Goal: Task Accomplishment & Management: Manage account settings

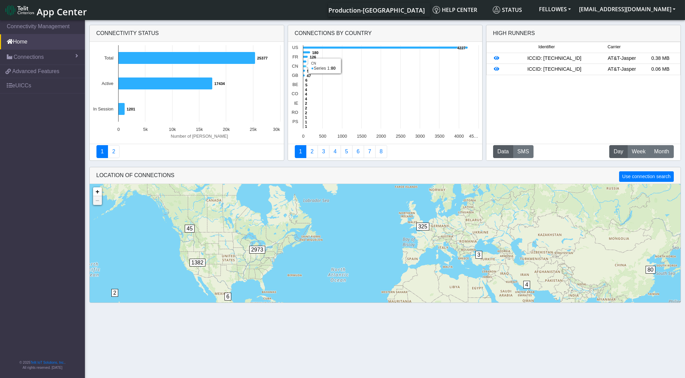
click at [303, 67] on icon at bounding box center [304, 66] width 3 height 2
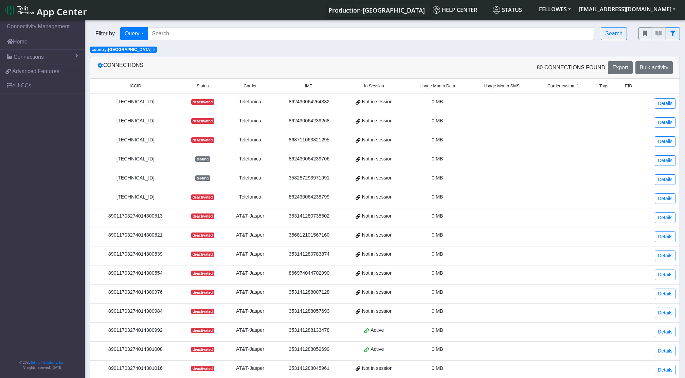
click at [435, 89] on span "Usage Month Data" at bounding box center [437, 86] width 36 height 6
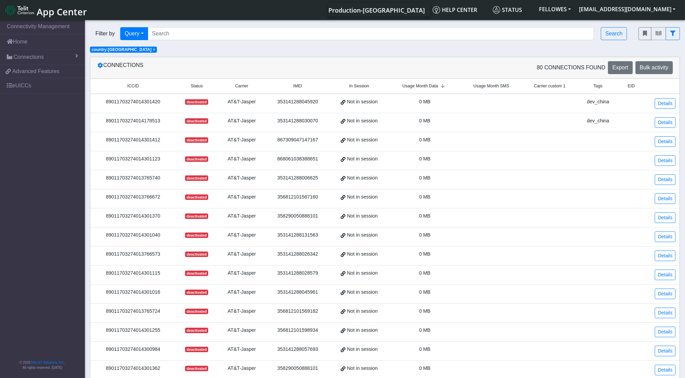
click at [435, 89] on span "Usage Month Data" at bounding box center [420, 86] width 36 height 6
click at [31, 45] on link "Home" at bounding box center [42, 41] width 85 height 15
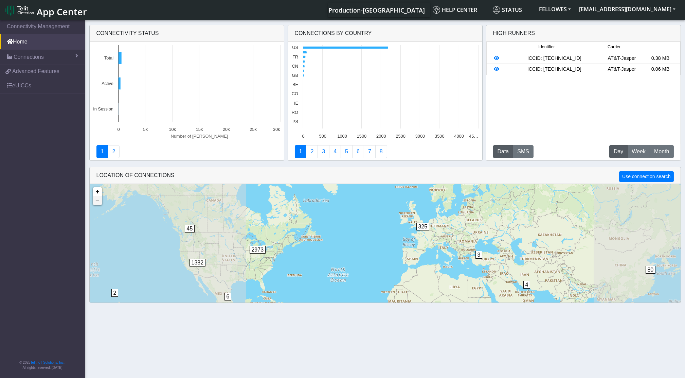
click at [20, 15] on img at bounding box center [19, 10] width 29 height 11
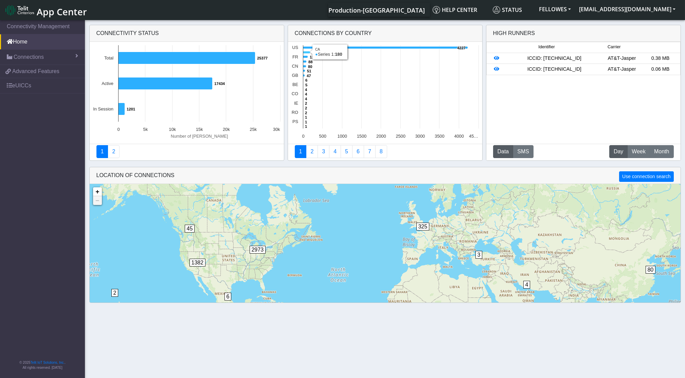
click at [307, 52] on icon at bounding box center [306, 52] width 7 height 2
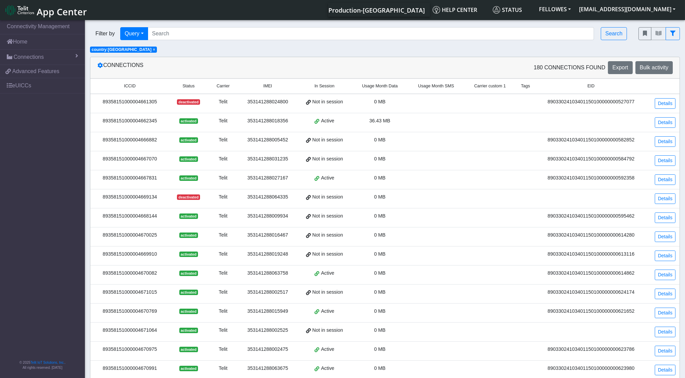
click at [387, 95] on td "0 MB" at bounding box center [380, 103] width 56 height 19
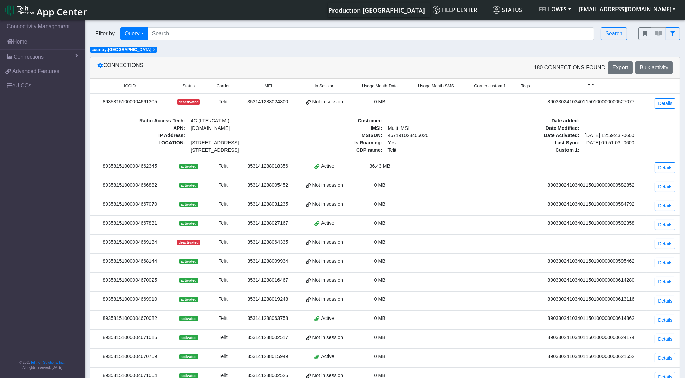
click at [386, 85] on span "Usage Month Data" at bounding box center [380, 86] width 36 height 6
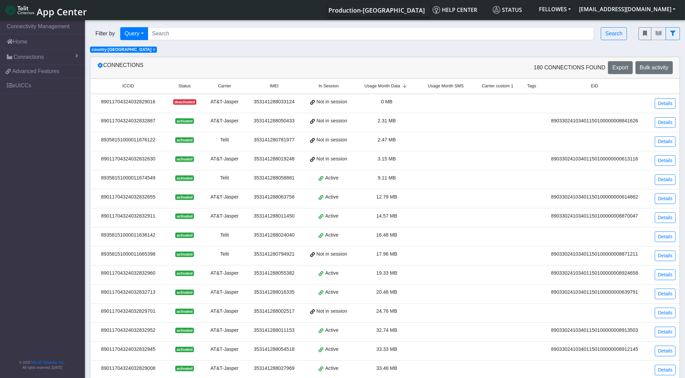
click at [386, 85] on span "Usage Month Data" at bounding box center [382, 86] width 36 height 6
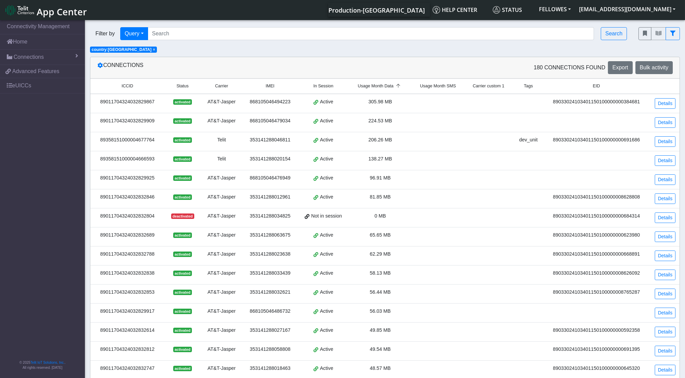
click at [386, 85] on span "Usage Month Data" at bounding box center [376, 86] width 36 height 6
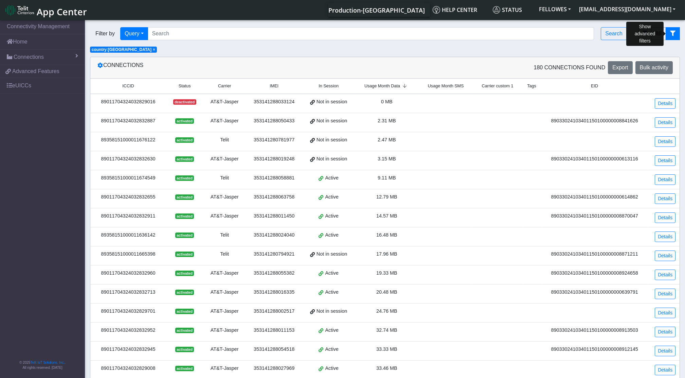
click at [671, 34] on icon "fitlers menu" at bounding box center [672, 33] width 5 height 5
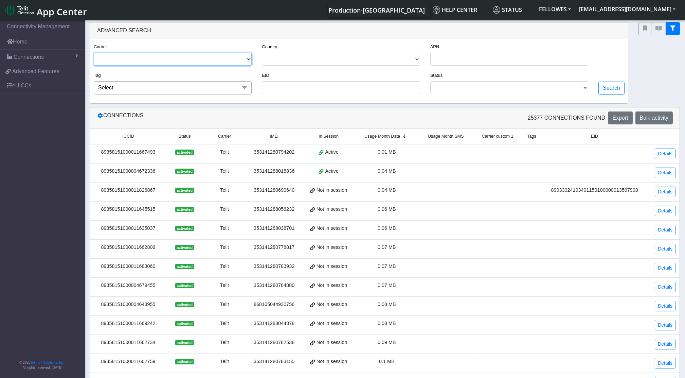
click at [199, 57] on select "TELIT AT&T-JASPER TELEFONICA" at bounding box center [173, 59] width 158 height 13
select select "telit"
click at [94, 53] on select "TELIT AT&T-JASPER TELEFONICA" at bounding box center [173, 59] width 158 height 13
click at [608, 89] on button "Search" at bounding box center [611, 88] width 26 height 13
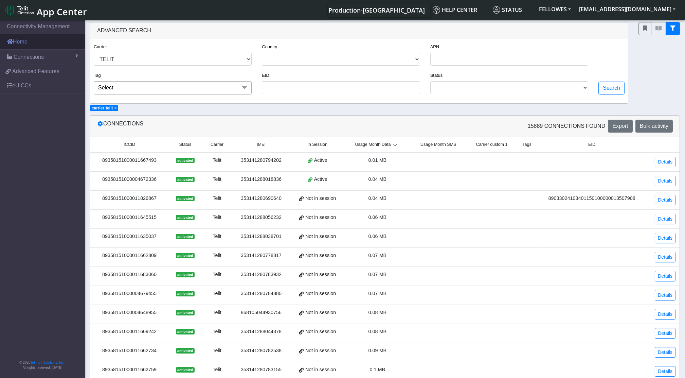
click at [49, 43] on link "Home" at bounding box center [42, 41] width 85 height 15
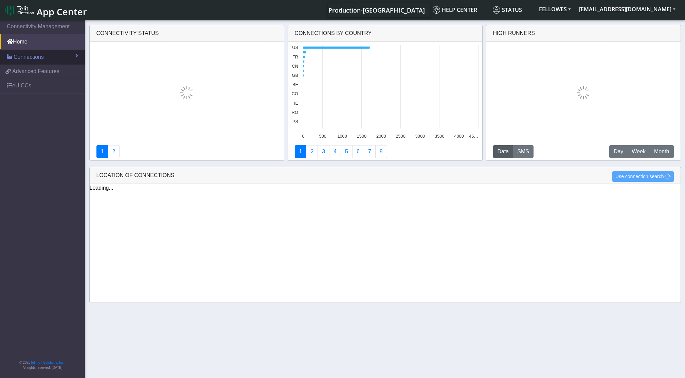
click at [55, 58] on link "Connections" at bounding box center [42, 57] width 85 height 15
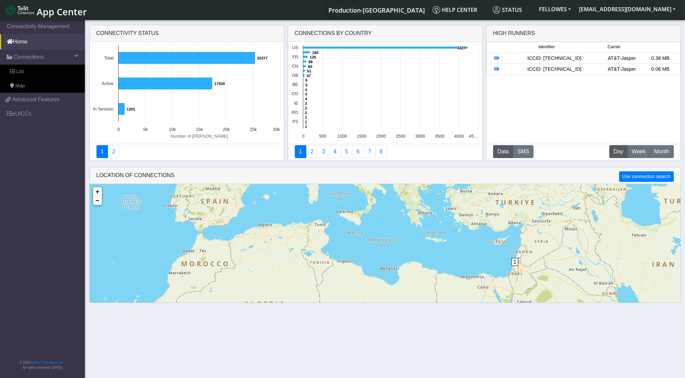
scroll to position [17, 0]
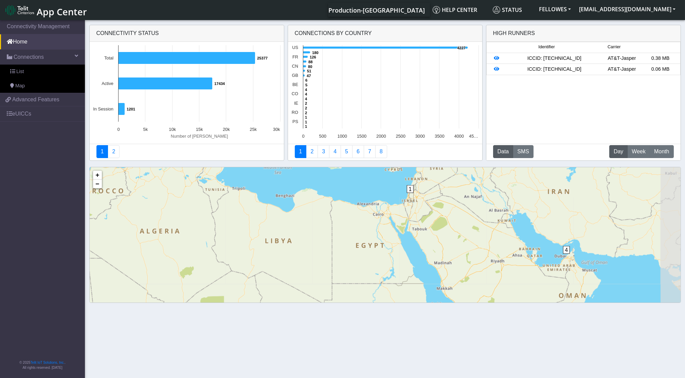
drag, startPoint x: 564, startPoint y: 277, endPoint x: 457, endPoint y: 219, distance: 121.3
click at [457, 219] on div "4 1 2 1 4 2 5 10 70 1 5 53 10 6 11 238 67 4 15 105 704 9 3 24 32 2010 4 46 + − …" at bounding box center [385, 252] width 591 height 170
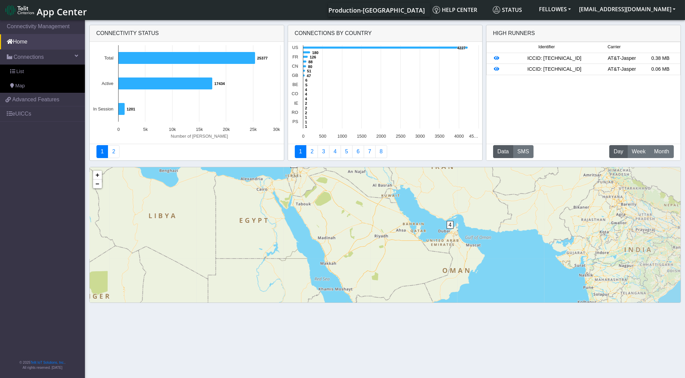
drag, startPoint x: 533, startPoint y: 254, endPoint x: 416, endPoint y: 229, distance: 119.8
click at [416, 229] on div "4 1 2 4 2 5 10 70 1 5 53 10 6 11 238 67 4 15 105 704 24 32 + − ©2025 MapQuest, …" at bounding box center [385, 252] width 591 height 170
click at [447, 228] on span "4" at bounding box center [450, 225] width 7 height 8
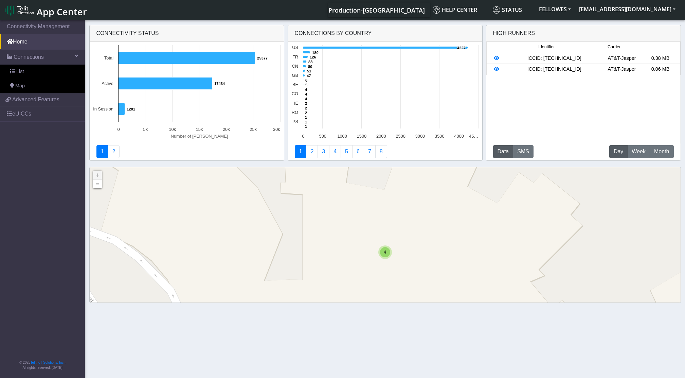
click at [390, 250] on div "4" at bounding box center [385, 252] width 14 height 14
click at [386, 241] on img at bounding box center [384, 238] width 7 height 13
click at [390, 226] on div "ID: 62ecaa59f42d984ed6eb76c2 View: Click here" at bounding box center [384, 229] width 59 height 12
copy div "62ecaa59f42d984ed6eb76c2"
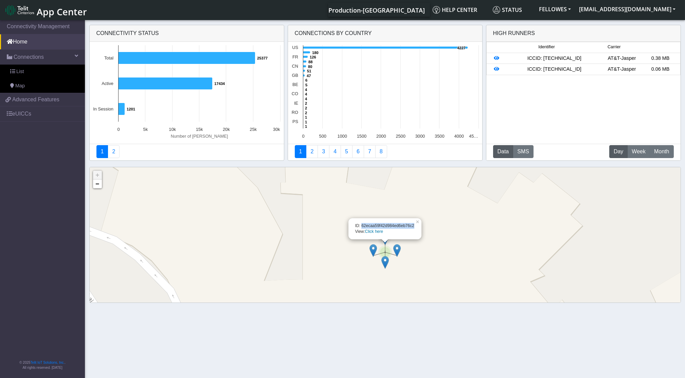
click at [370, 252] on img at bounding box center [372, 250] width 7 height 13
drag, startPoint x: 403, startPoint y: 238, endPoint x: 348, endPoint y: 237, distance: 55.0
click at [348, 237] on div "ID: 62ecaa5a88b5901300494553 View: Click here" at bounding box center [373, 241] width 61 height 12
copy div "62ecaa5a88b5901300494553"
click at [398, 254] on img at bounding box center [396, 250] width 7 height 13
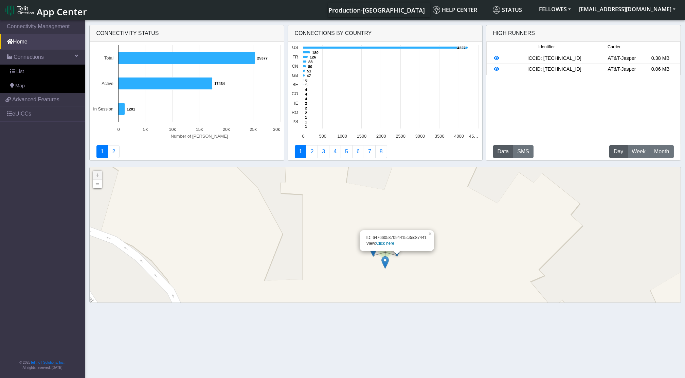
click at [403, 236] on div "ID: 647660537094415c3ec87441 View: Click here" at bounding box center [396, 241] width 61 height 12
copy div "647660537094415c3ec87441"
click at [384, 260] on img at bounding box center [384, 262] width 7 height 13
click at [385, 250] on div "ID: 6476604c206fad2ea84804e0 View: Click here" at bounding box center [385, 253] width 60 height 12
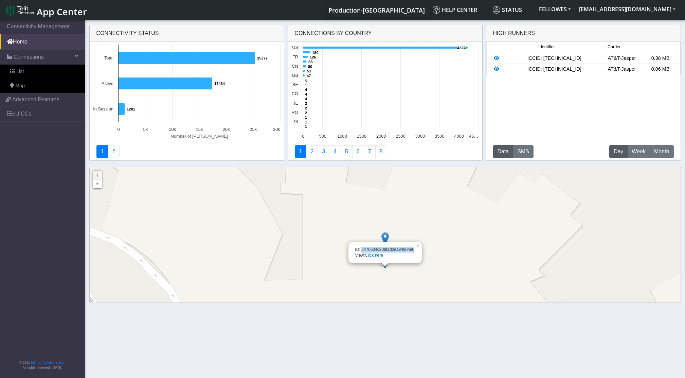
click at [385, 250] on div "ID: 6476604c206fad2ea84804e0 View: Click here" at bounding box center [385, 253] width 60 height 12
copy div "6476604c206fad2ea84804e0"
click at [313, 49] on icon at bounding box center [385, 48] width 165 height 2
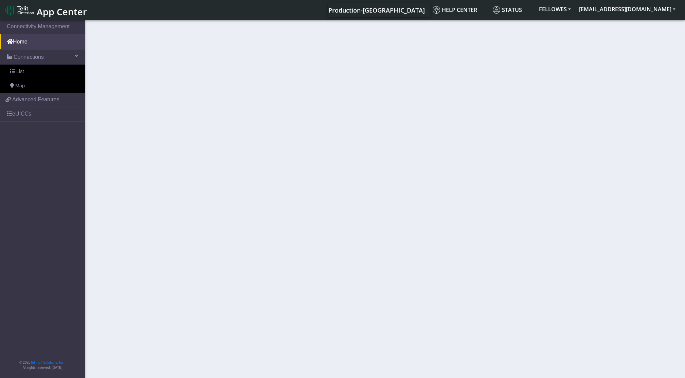
select select
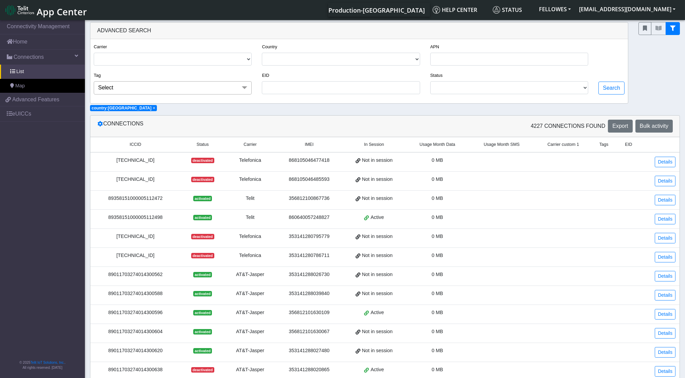
click at [430, 145] on span "Usage Month Data" at bounding box center [437, 144] width 36 height 6
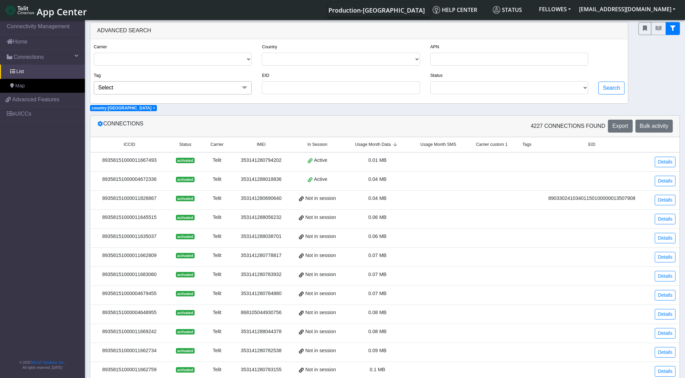
click at [378, 145] on span "Usage Month Data" at bounding box center [373, 144] width 36 height 6
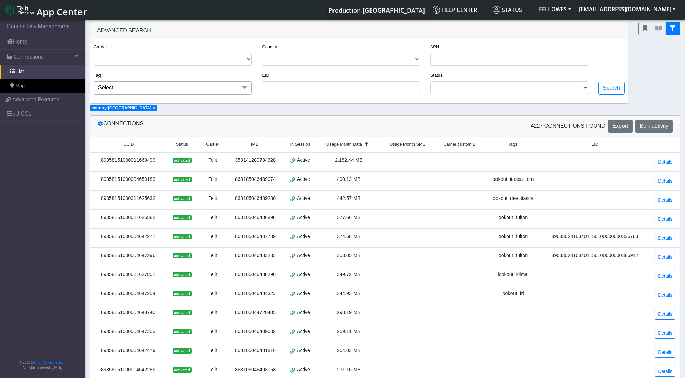
click at [135, 159] on div "89358151000011669499" at bounding box center [127, 160] width 67 height 7
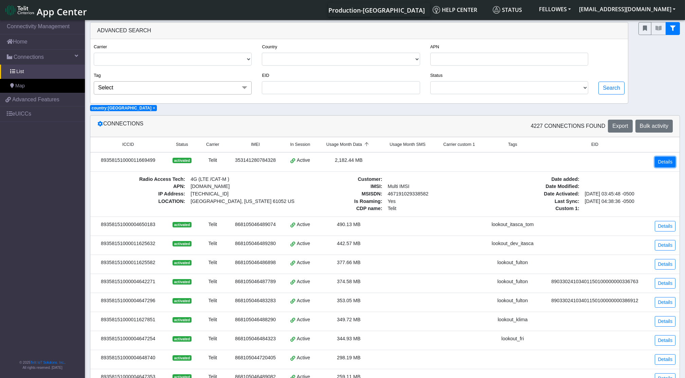
click at [665, 162] on link "Details" at bounding box center [665, 162] width 21 height 11
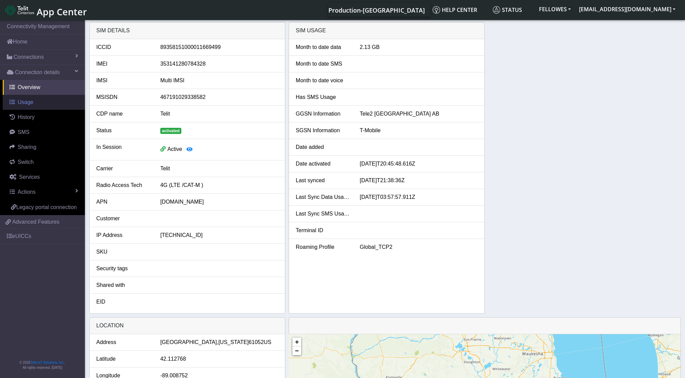
click at [35, 104] on link "Usage" at bounding box center [44, 102] width 82 height 15
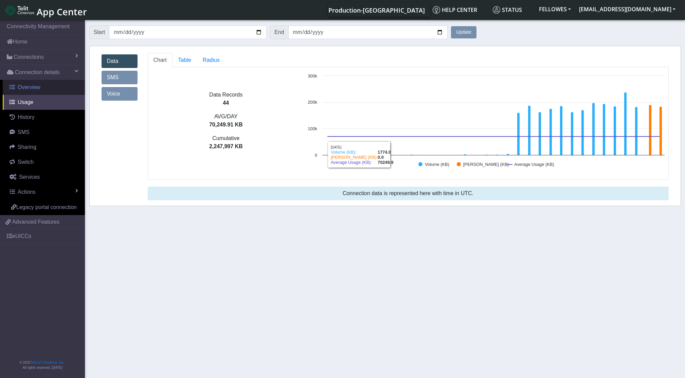
click at [51, 87] on link "Overview" at bounding box center [44, 87] width 82 height 15
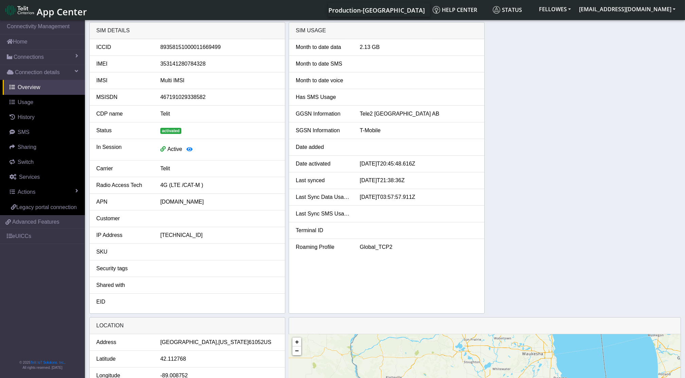
click at [200, 47] on div "89358151000011669499" at bounding box center [219, 47] width 128 height 8
copy div "89358151000011669499"
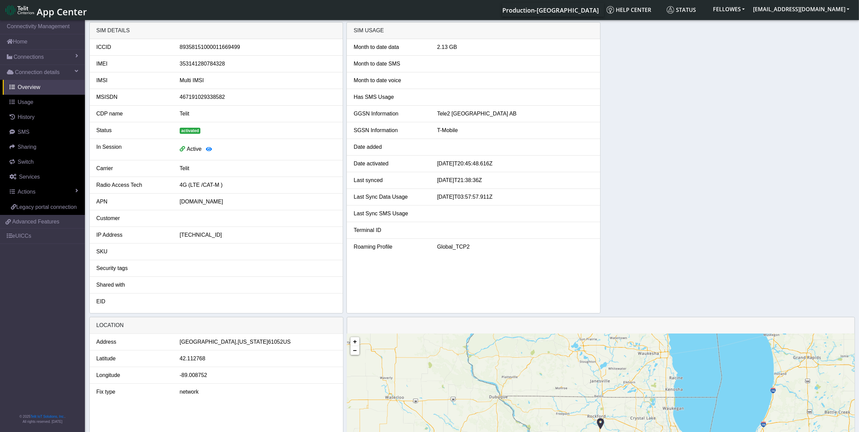
click at [222, 63] on div "353141280784328" at bounding box center [258, 64] width 167 height 8
copy div "353141280784328"
click at [55, 102] on link "Usage" at bounding box center [44, 102] width 82 height 15
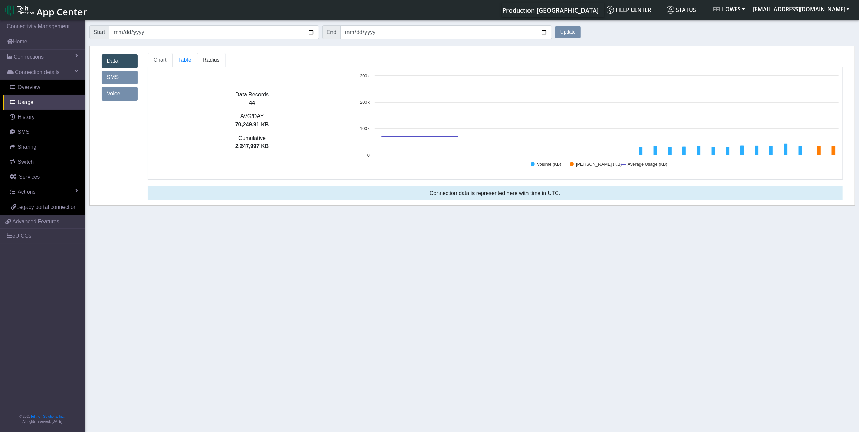
click at [214, 58] on span "Radius" at bounding box center [211, 60] width 17 height 6
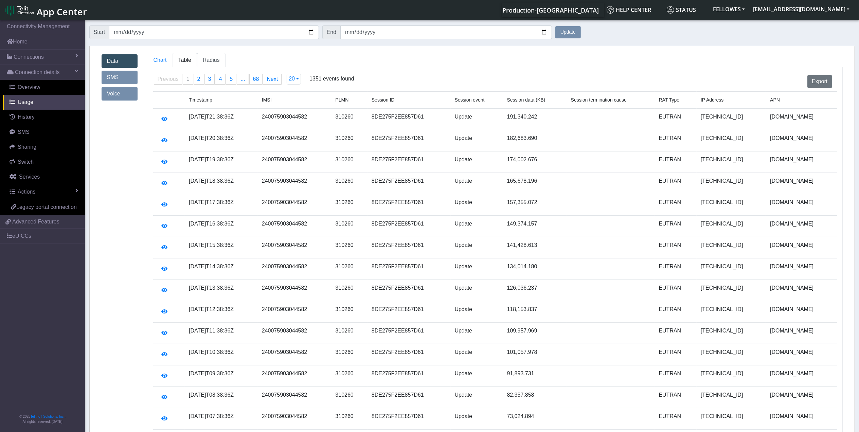
click at [184, 60] on span "Table" at bounding box center [184, 60] width 13 height 6
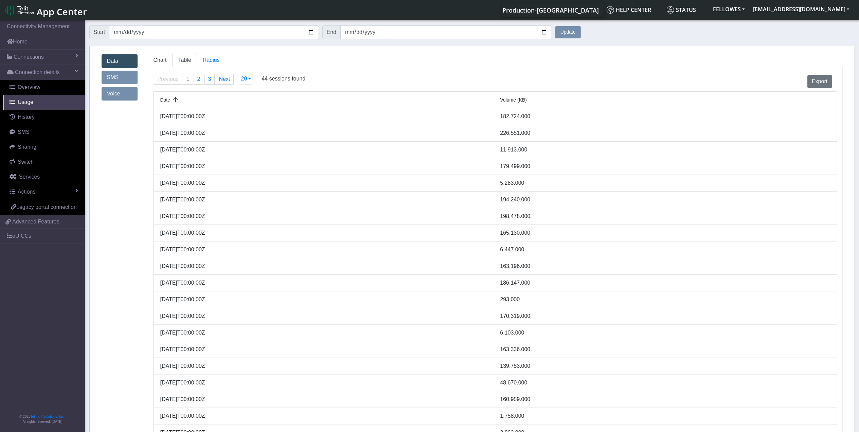
click at [167, 58] on link "Chart" at bounding box center [160, 60] width 25 height 14
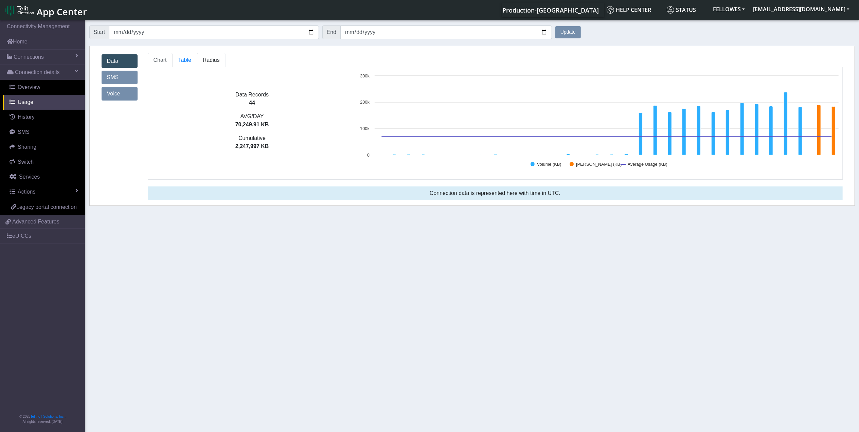
click at [198, 60] on link "Radius" at bounding box center [211, 60] width 29 height 14
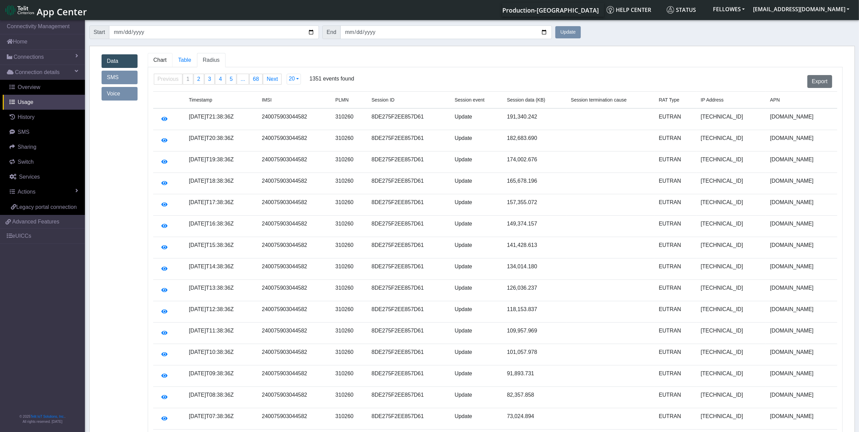
click at [170, 60] on link "Chart" at bounding box center [160, 60] width 25 height 14
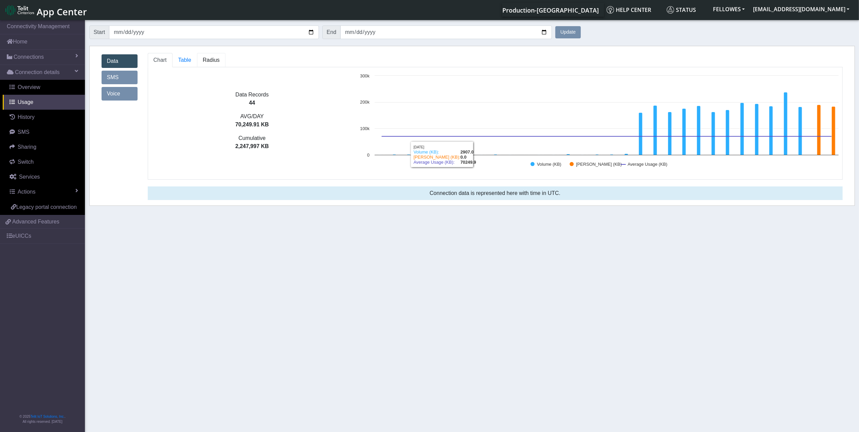
click at [209, 63] on span "Radius" at bounding box center [211, 60] width 17 height 6
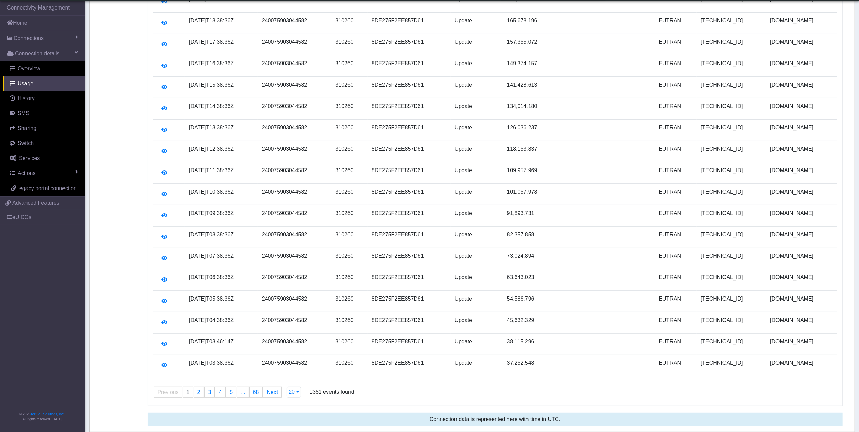
scroll to position [14, 0]
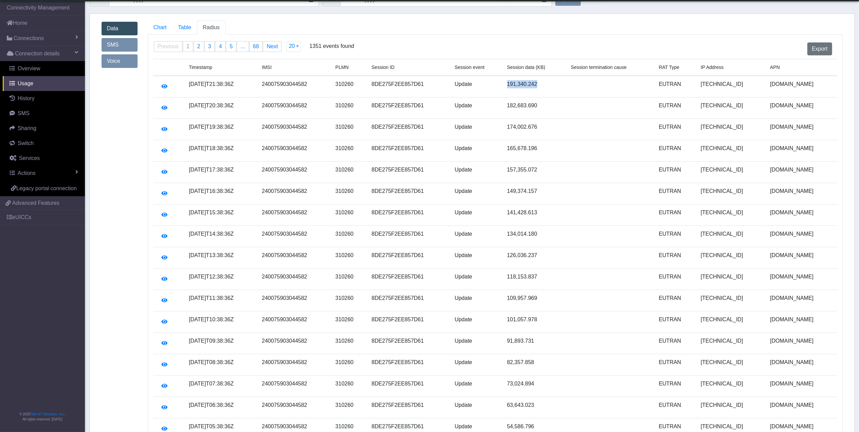
drag, startPoint x: 561, startPoint y: 86, endPoint x: 521, endPoint y: 87, distance: 40.4
click at [521, 87] on tr "2025-09-26T21:38:36Z 240075903044582 310260 8DE275F2EE857D61 Update 191,340.242…" at bounding box center [495, 87] width 684 height 22
drag, startPoint x: 521, startPoint y: 87, endPoint x: 562, endPoint y: 107, distance: 46.0
click at [562, 107] on td "182,683.690" at bounding box center [535, 107] width 64 height 21
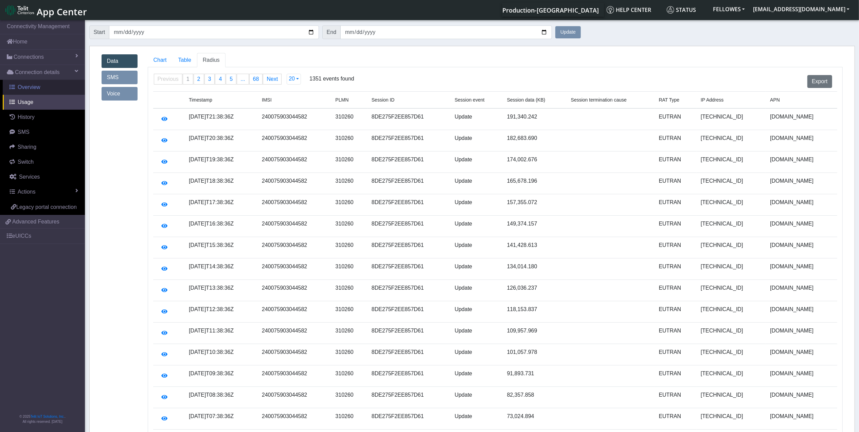
click at [29, 88] on span "Overview" at bounding box center [29, 87] width 23 height 6
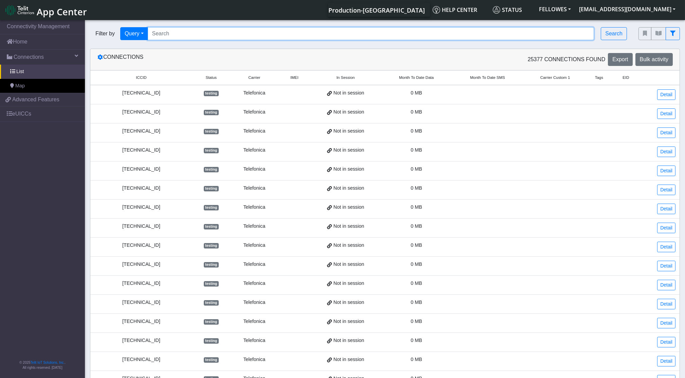
click at [266, 34] on input "Search..." at bounding box center [371, 33] width 447 height 13
paste input "62ecaa59f42d984ed6eb76c2"
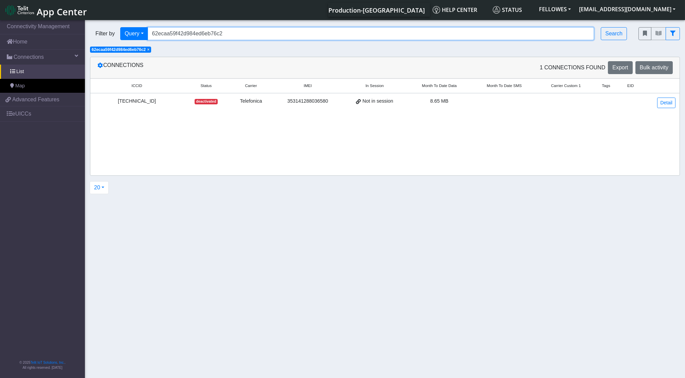
click at [303, 40] on input "62ecaa59f42d984ed6eb76c2" at bounding box center [371, 33] width 447 height 13
paste input "62ecaa5a88b5901300494553"
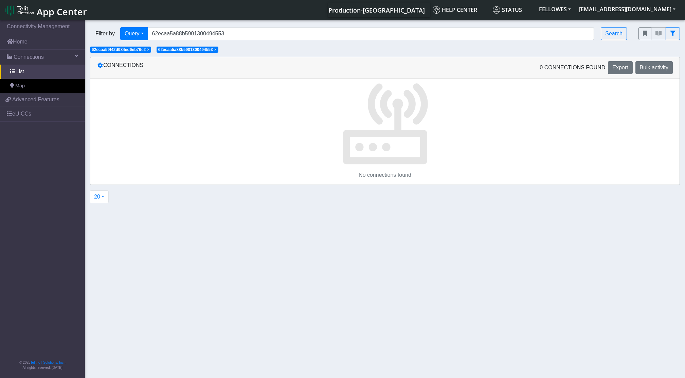
click at [149, 49] on span "×" at bounding box center [148, 49] width 2 height 5
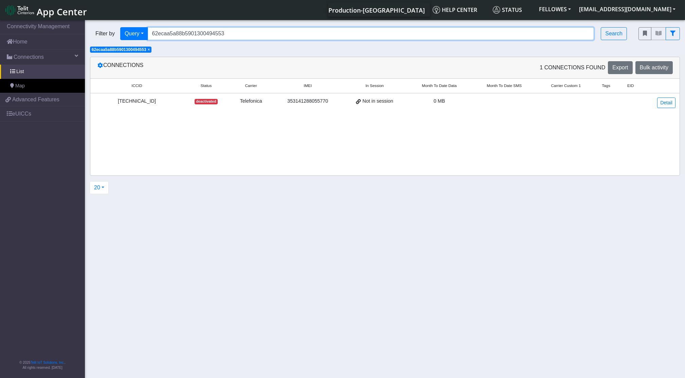
click at [252, 29] on input "62ecaa5a88b5901300494553" at bounding box center [371, 33] width 447 height 13
paste input "47660537094415c3ec87441"
type input "647660537094415c3ec87441"
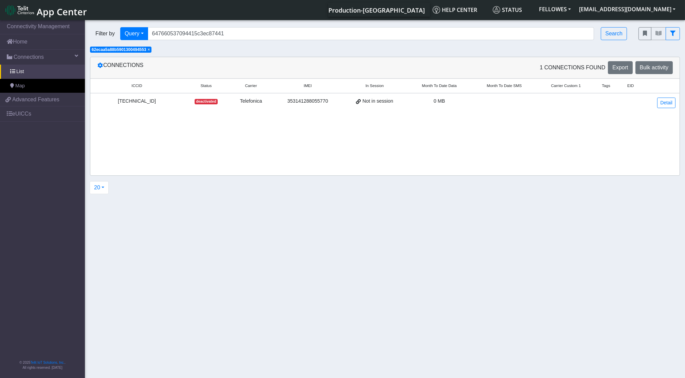
click at [150, 49] on span "×" at bounding box center [149, 49] width 2 height 5
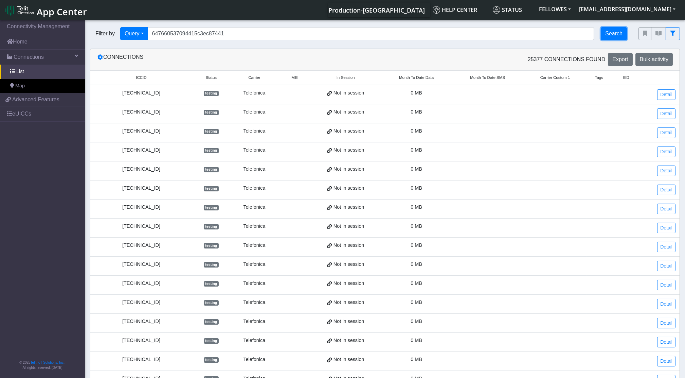
click at [609, 32] on button "Search" at bounding box center [614, 33] width 26 height 13
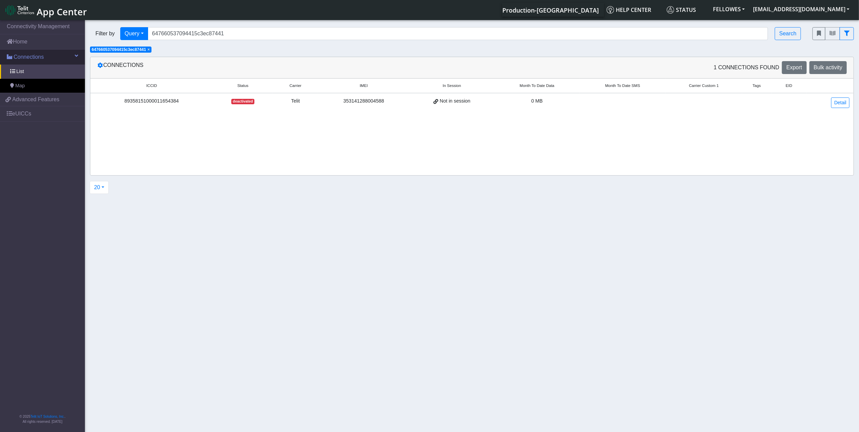
click at [25, 52] on link "Connections" at bounding box center [42, 57] width 85 height 15
click at [41, 37] on link "Home" at bounding box center [42, 41] width 85 height 15
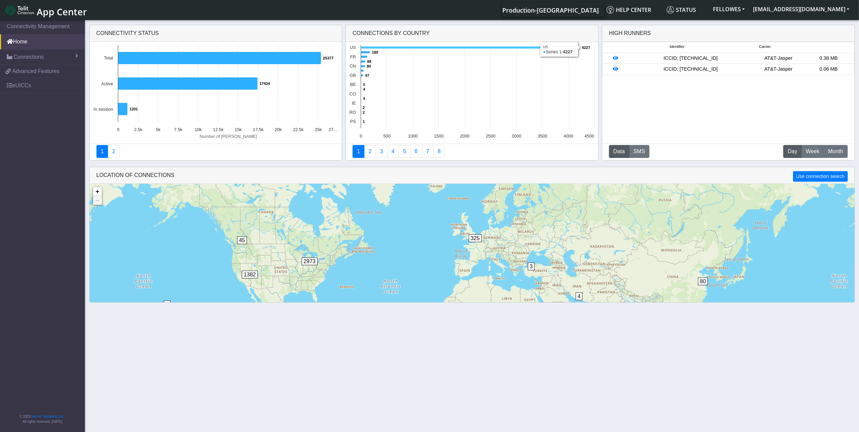
click at [408, 48] on icon at bounding box center [470, 48] width 219 height 2
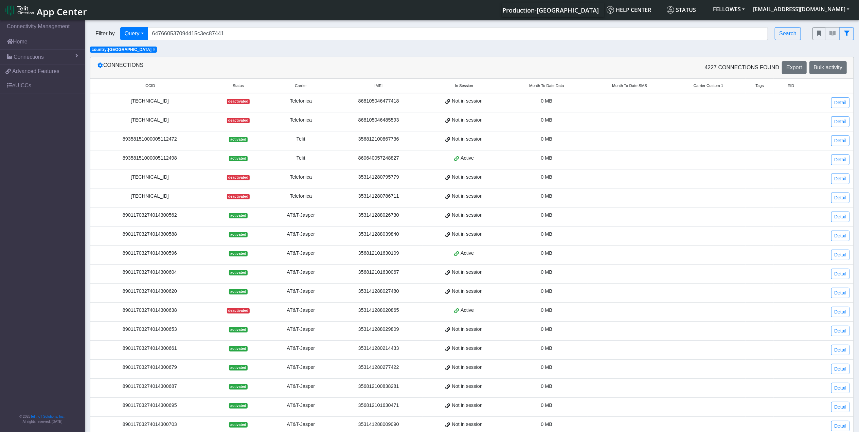
click at [537, 85] on span "Month To Date Data" at bounding box center [546, 86] width 35 height 6
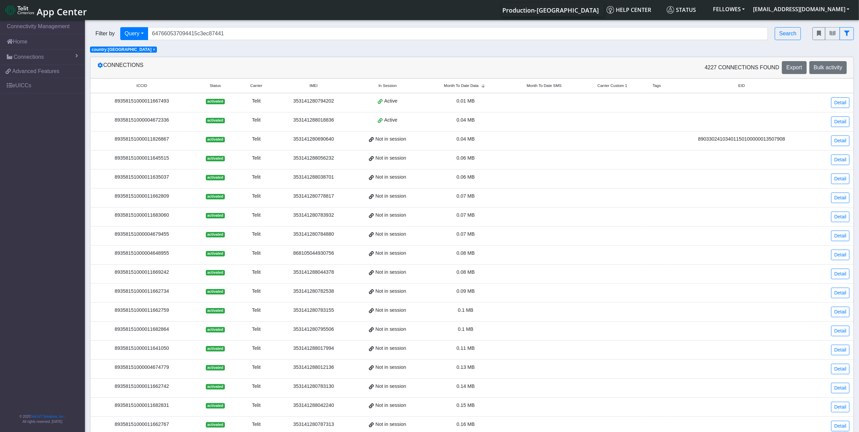
click at [474, 88] on span "Month To Date Data" at bounding box center [461, 86] width 35 height 6
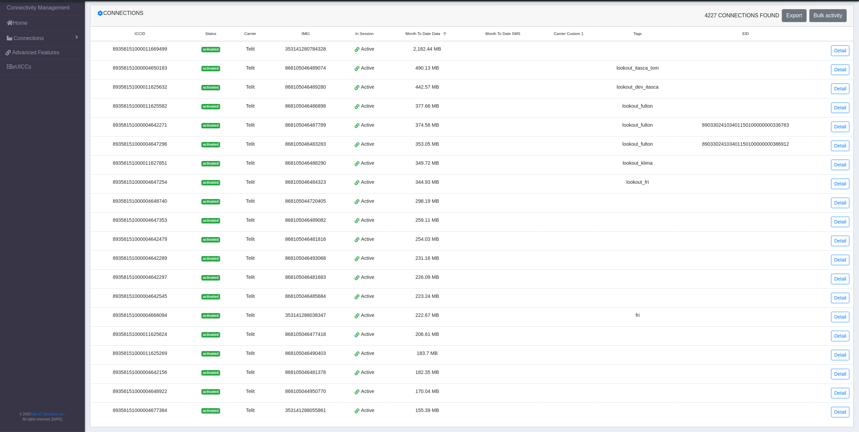
scroll to position [65, 0]
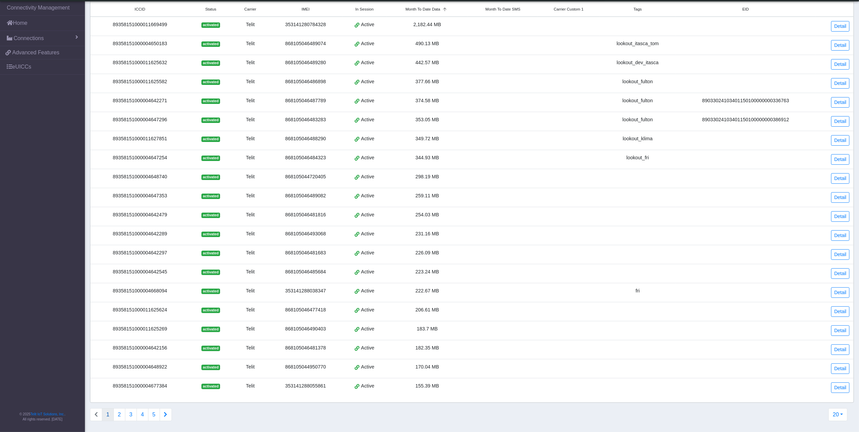
click at [151, 291] on div "89358151000004668094" at bounding box center [139, 290] width 91 height 7
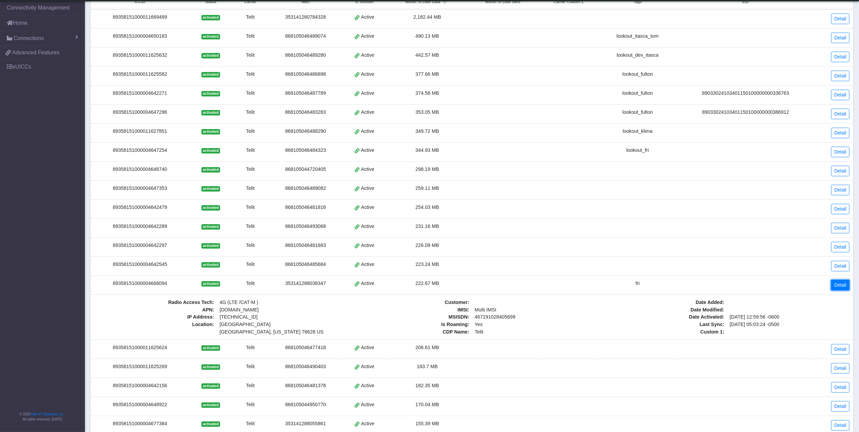
click at [685, 288] on link "Detail" at bounding box center [840, 285] width 18 height 11
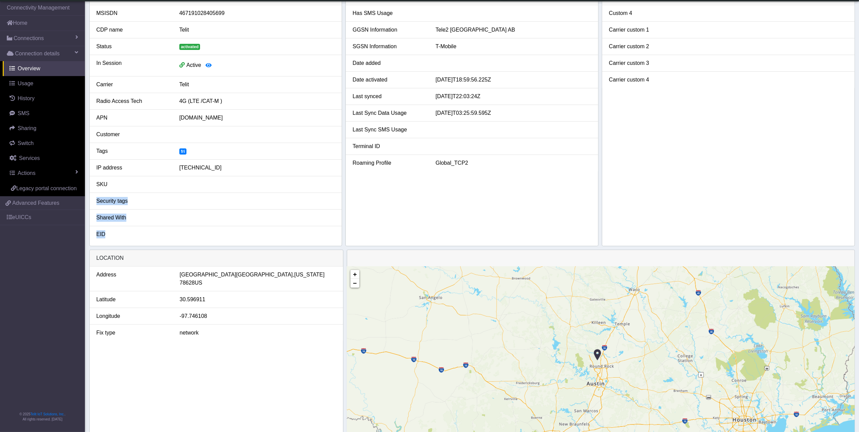
drag, startPoint x: 320, startPoint y: 181, endPoint x: 313, endPoint y: 246, distance: 65.6
click at [313, 246] on div "ICCID 89358151000004668094 IMEI 353141288038347 IMSI Multi IMSI MSISDN 46719102…" at bounding box center [216, 100] width 252 height 291
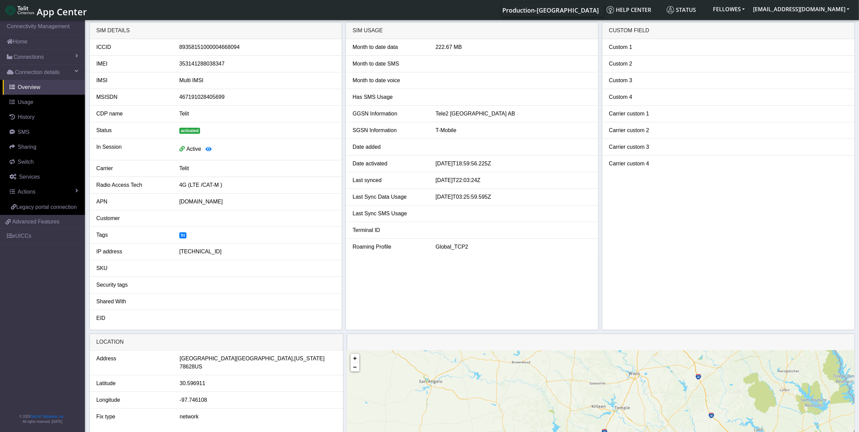
click at [286, 154] on div "Active" at bounding box center [257, 149] width 166 height 13
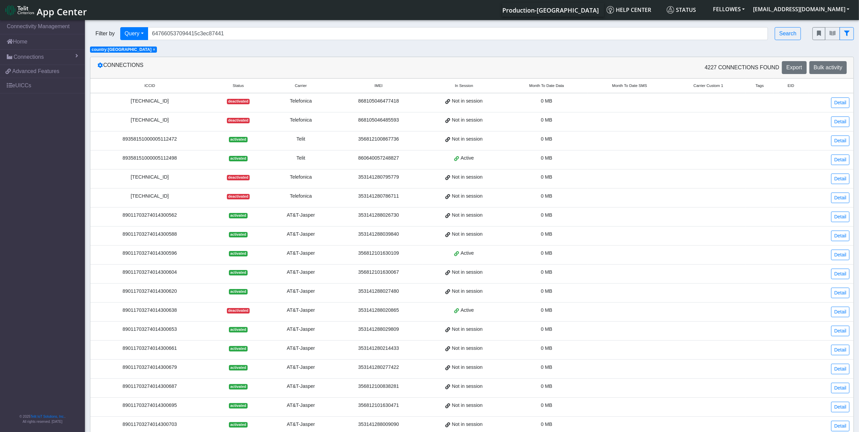
click at [554, 85] on span "Month To Date Data" at bounding box center [546, 86] width 35 height 6
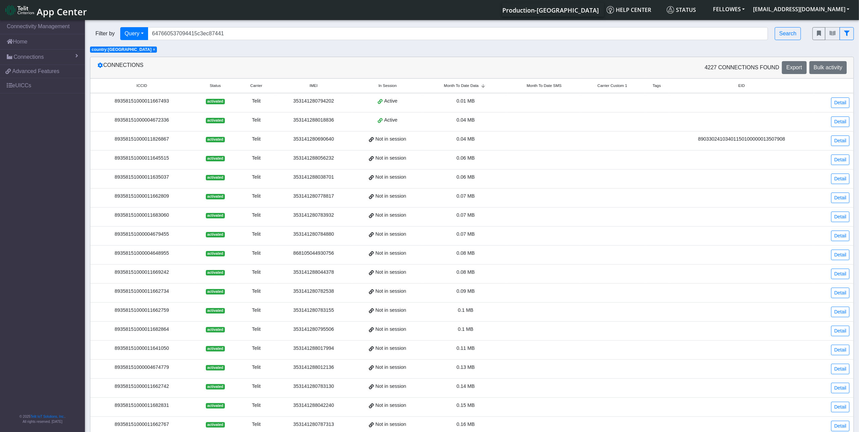
click at [477, 86] on span "Month To Date Data" at bounding box center [461, 86] width 35 height 6
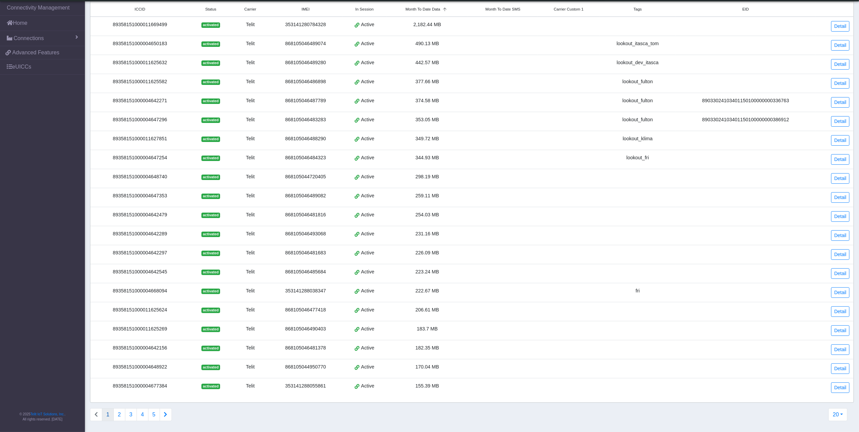
scroll to position [65, 0]
click at [124, 377] on button "2" at bounding box center [119, 414] width 12 height 13
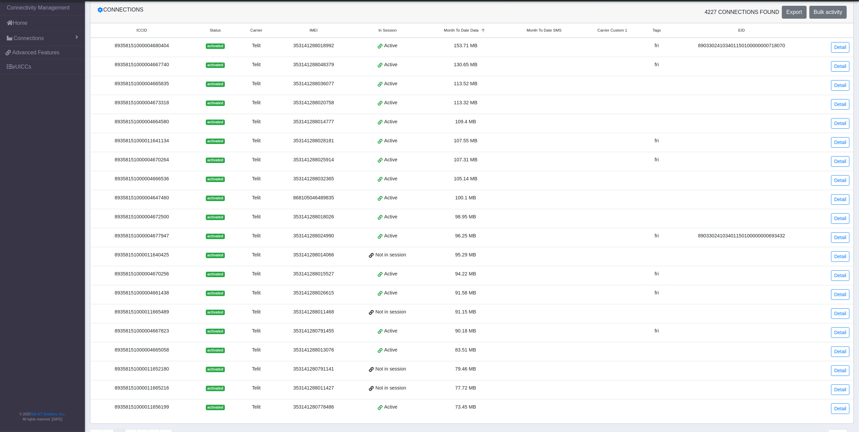
scroll to position [0, 0]
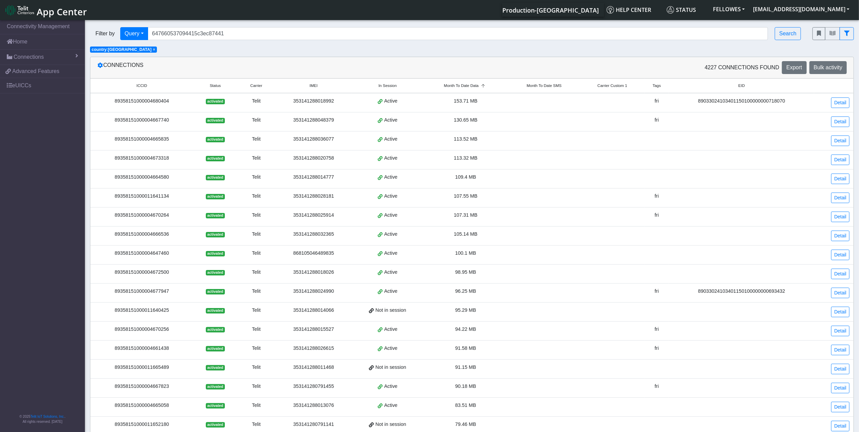
click at [451, 86] on span "Month To Date Data" at bounding box center [461, 86] width 35 height 6
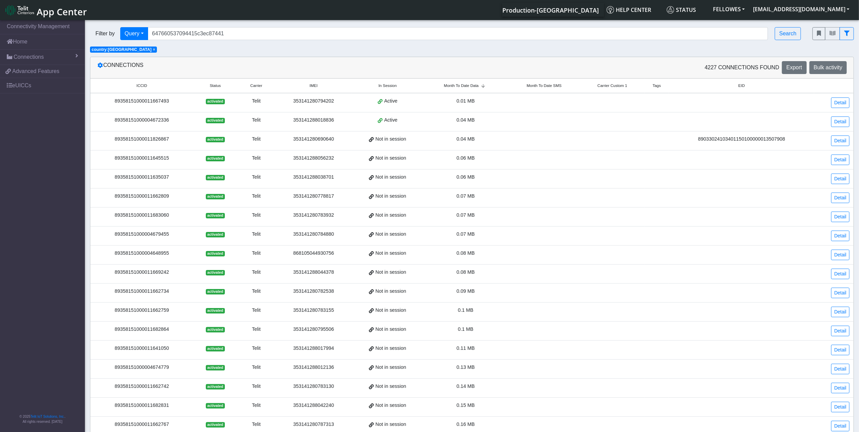
click at [453, 87] on span "Month To Date Data" at bounding box center [461, 86] width 35 height 6
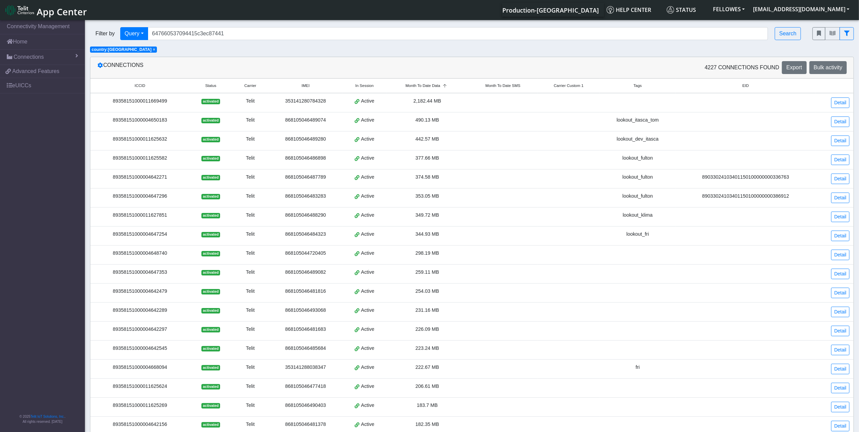
click at [424, 104] on span "2,182.44 MB" at bounding box center [427, 100] width 28 height 5
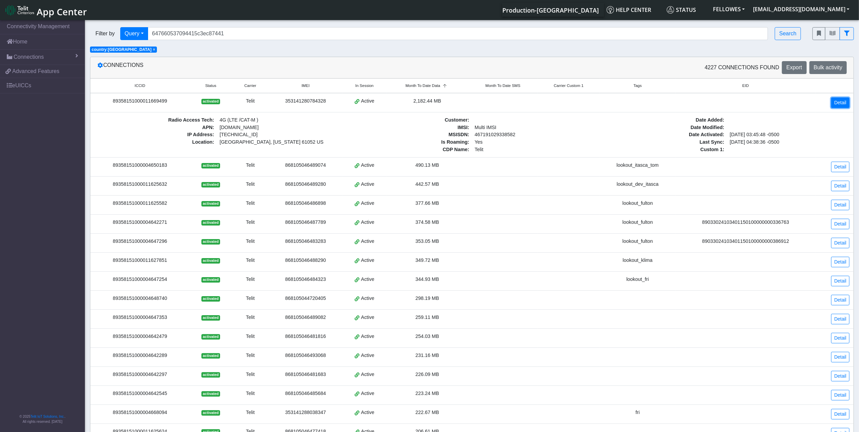
click at [685, 100] on link "Detail" at bounding box center [840, 102] width 18 height 11
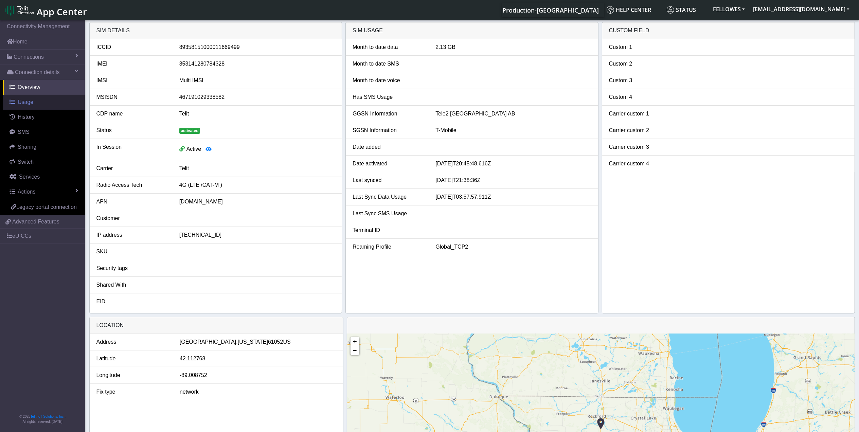
click at [47, 101] on link "Usage" at bounding box center [44, 102] width 82 height 15
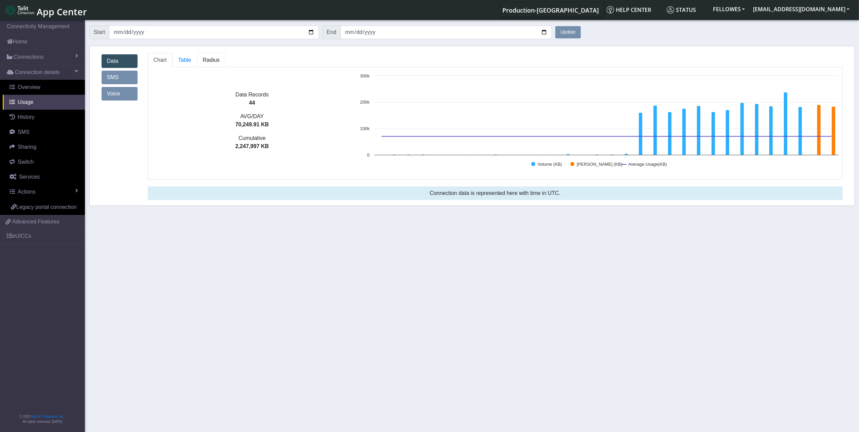
click at [214, 57] on span "Radius" at bounding box center [211, 60] width 17 height 6
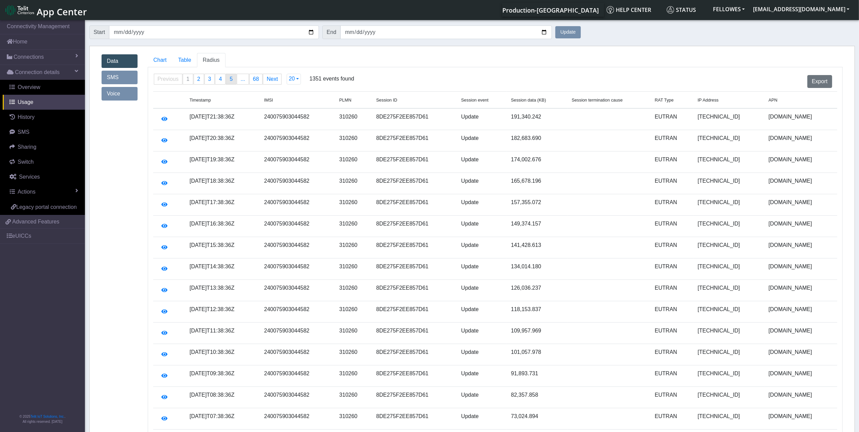
click at [236, 79] on link "page 5" at bounding box center [231, 79] width 10 height 10
click at [259, 79] on link "page 68" at bounding box center [257, 79] width 13 height 10
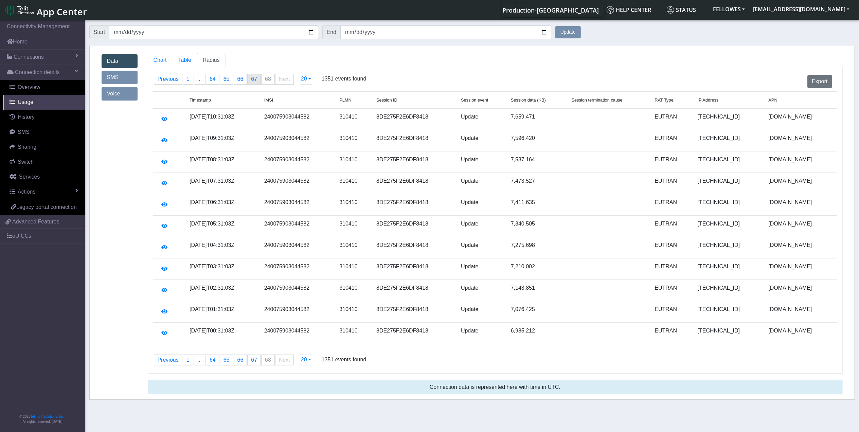
click at [255, 80] on span "67" at bounding box center [254, 79] width 6 height 6
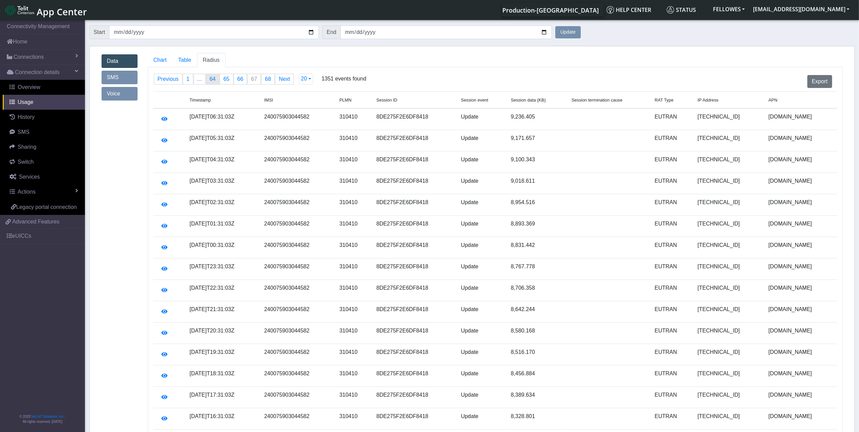
click at [215, 80] on link "page 64" at bounding box center [212, 79] width 13 height 10
click at [174, 80] on link "Previous page" at bounding box center [168, 79] width 28 height 10
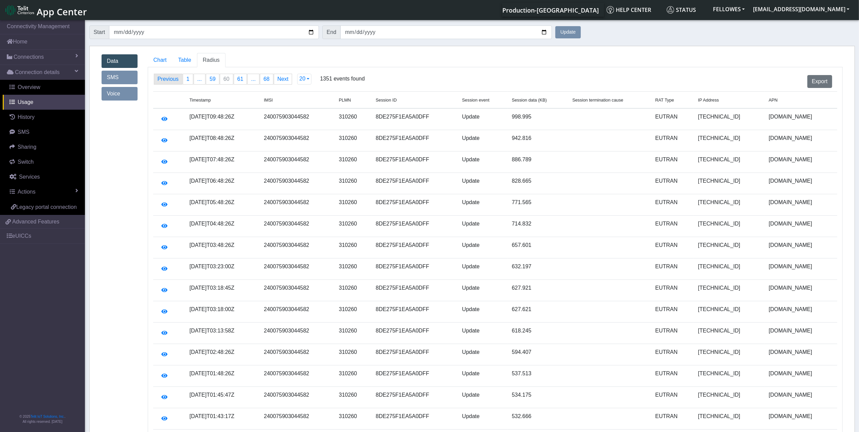
click at [174, 80] on link "Previous page" at bounding box center [168, 79] width 28 height 10
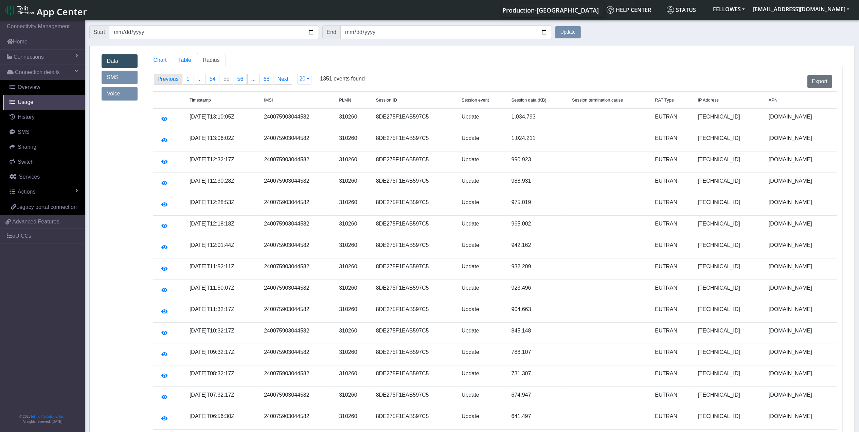
click at [174, 80] on link "Previous page" at bounding box center [168, 79] width 28 height 10
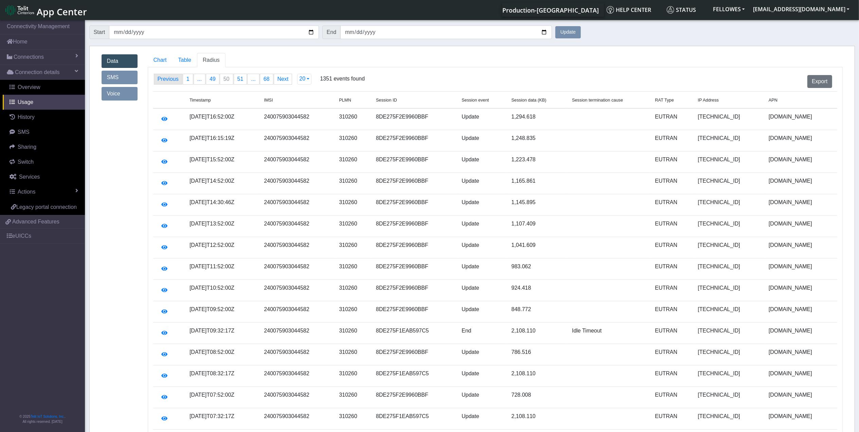
click at [174, 80] on link "Previous page" at bounding box center [168, 79] width 28 height 10
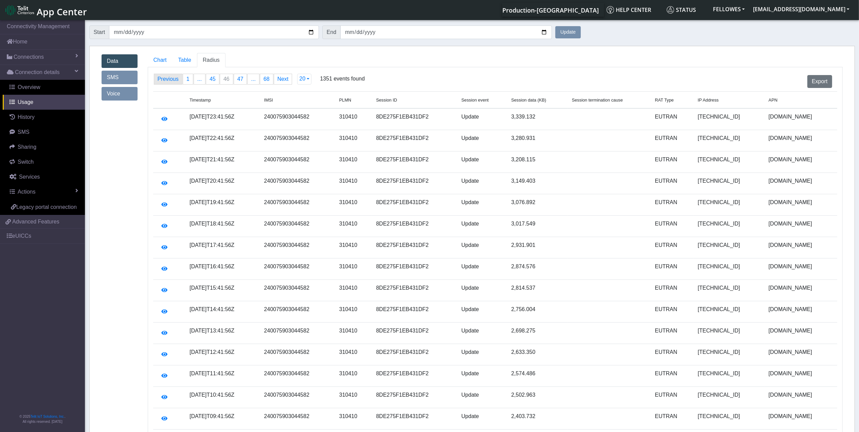
click at [174, 80] on link "Previous page" at bounding box center [168, 79] width 28 height 10
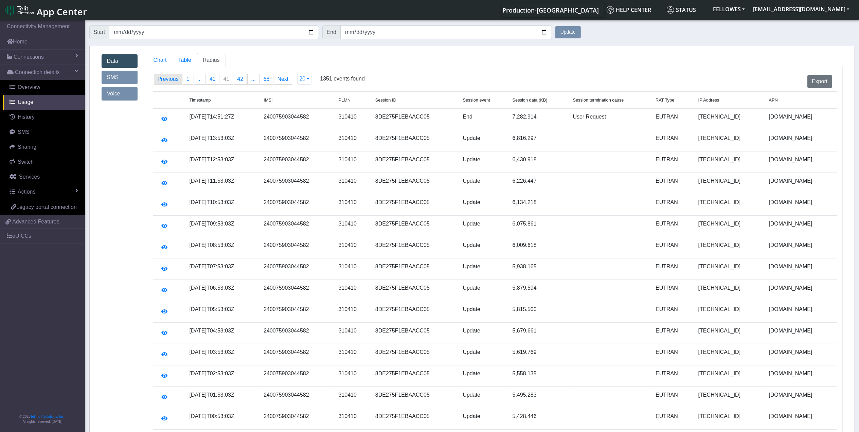
click at [174, 80] on link "Previous page" at bounding box center [168, 79] width 28 height 10
click at [175, 80] on link "Previous page" at bounding box center [168, 79] width 28 height 10
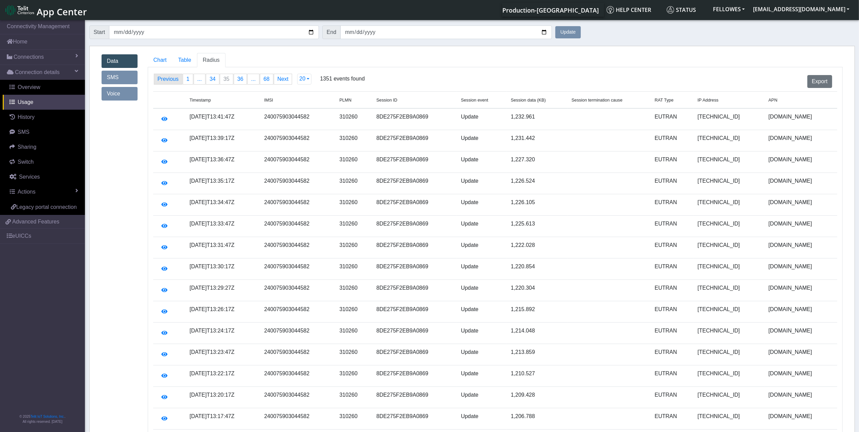
click at [175, 80] on link "Previous page" at bounding box center [168, 79] width 28 height 10
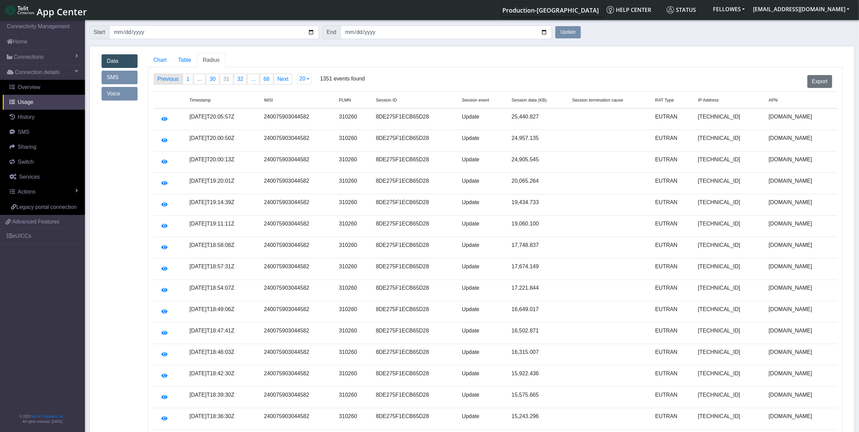
click at [175, 80] on link "Previous page" at bounding box center [168, 79] width 28 height 10
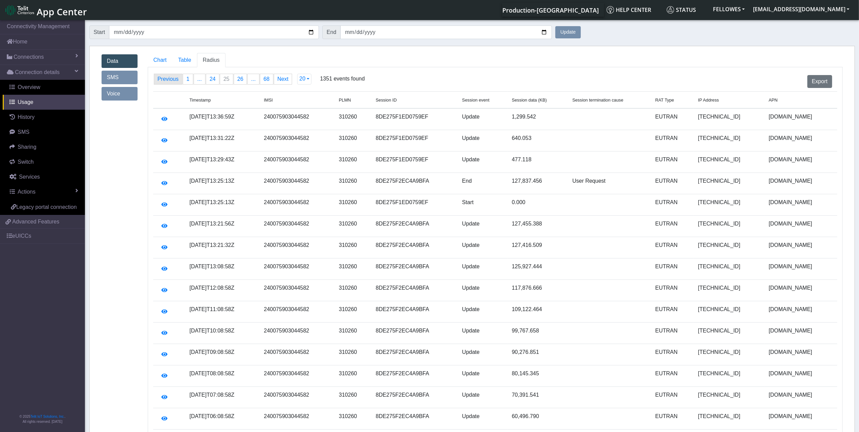
click at [175, 80] on link "Previous page" at bounding box center [168, 79] width 28 height 10
click at [175, 79] on link "Previous page" at bounding box center [168, 79] width 28 height 10
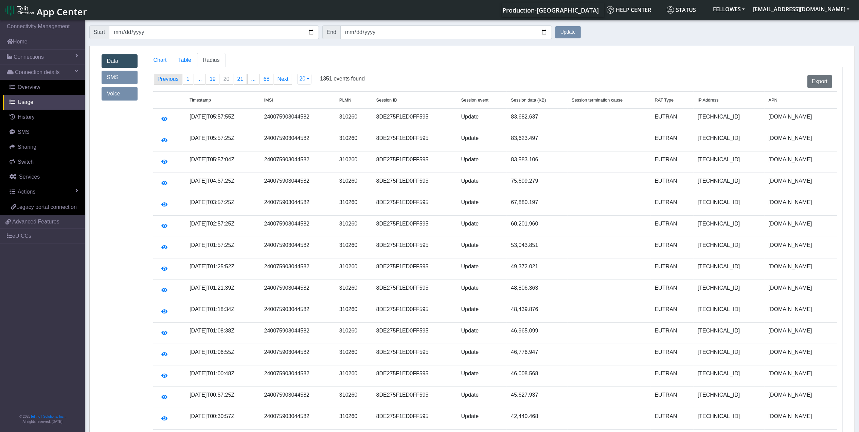
click at [175, 79] on link "Previous page" at bounding box center [168, 79] width 28 height 10
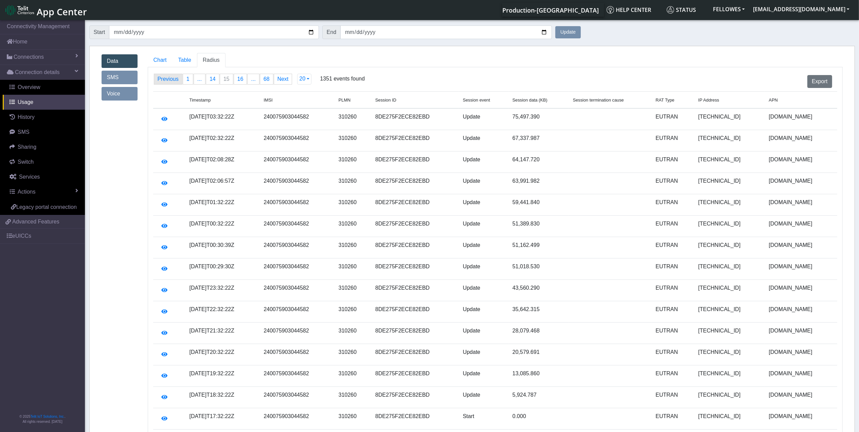
click at [175, 79] on link "Previous page" at bounding box center [168, 79] width 28 height 10
click at [175, 80] on link "Previous page" at bounding box center [168, 79] width 28 height 10
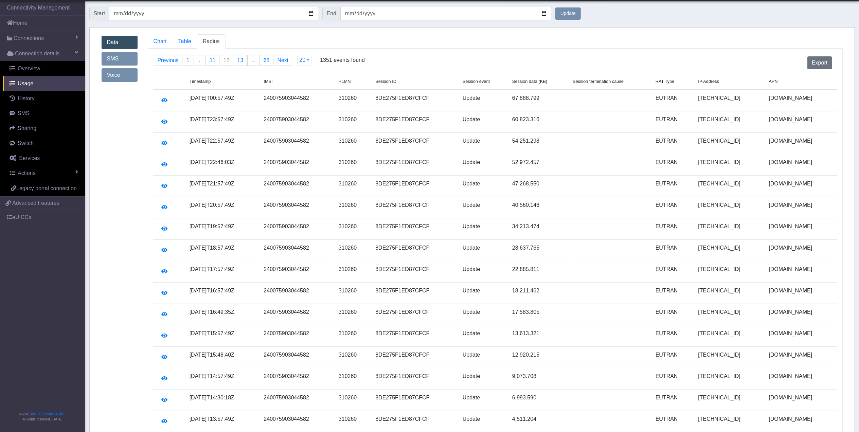
scroll to position [45, 0]
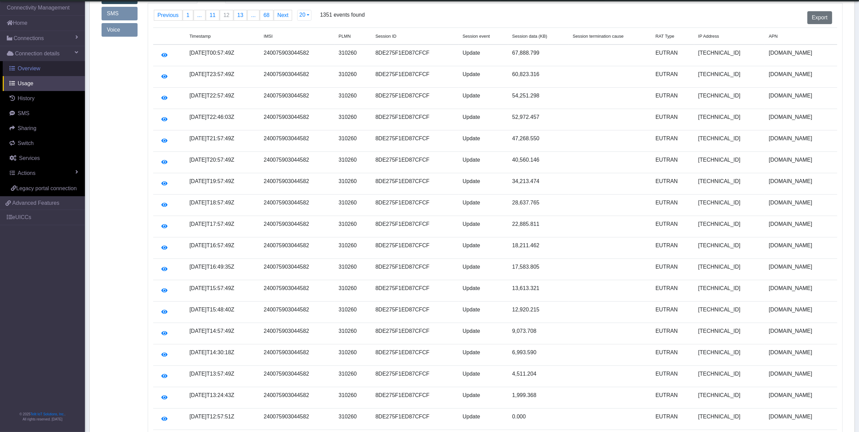
click at [33, 67] on span "Overview" at bounding box center [29, 69] width 23 height 6
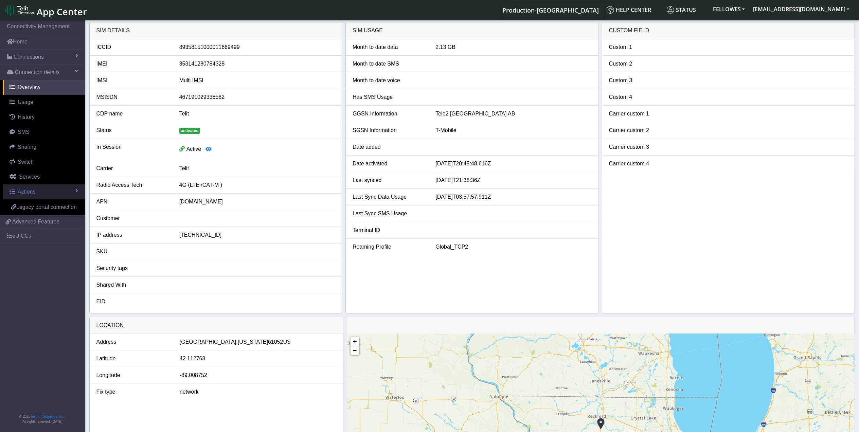
click at [33, 194] on span "Actions" at bounding box center [27, 192] width 18 height 6
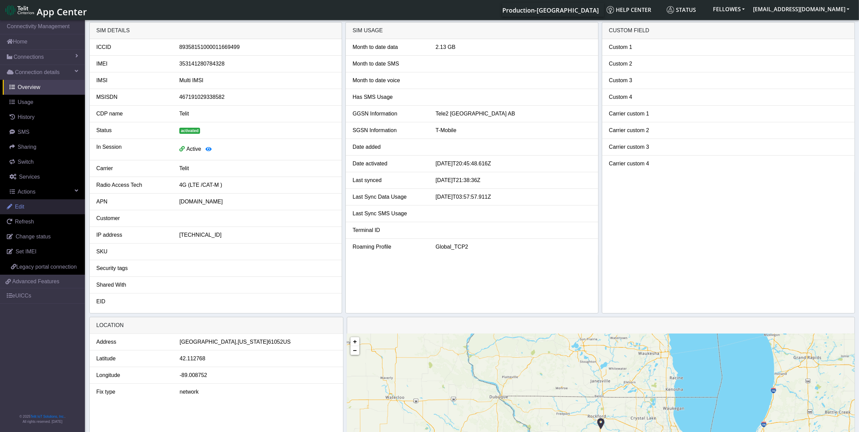
click at [22, 207] on span "Edit" at bounding box center [20, 207] width 10 height 6
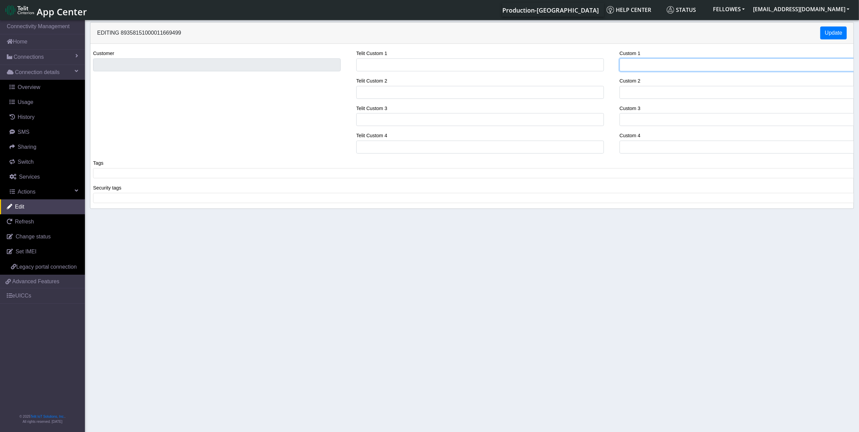
click at [640, 68] on input "Custom 1" at bounding box center [743, 64] width 248 height 13
click at [439, 65] on input "Telit Custom 1" at bounding box center [480, 64] width 248 height 13
drag, startPoint x: 437, startPoint y: 65, endPoint x: 379, endPoint y: 66, distance: 57.7
click at [353, 73] on div "Telit Custom 1 DEV_UNIT_ITASCA_V5 Telit Custom 2 Telit Custom 3 Telit Custom 4" at bounding box center [480, 104] width 258 height 110
type input "DEV_UNIT_ITASCA_V5"
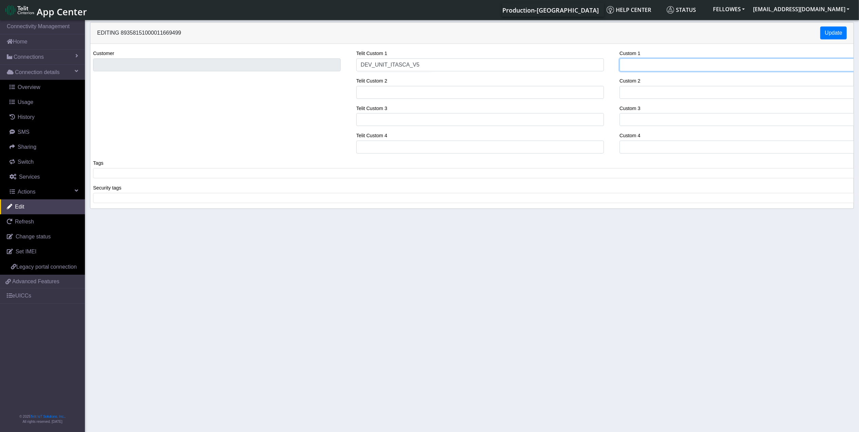
drag, startPoint x: 641, startPoint y: 60, endPoint x: 641, endPoint y: 66, distance: 5.8
click at [641, 65] on input "Custom 1" at bounding box center [743, 64] width 248 height 13
paste input "DEV_UNIT_ITASCA_V5"
type input "DEV_UNIT_ITASCA_V5"
click at [685, 37] on button "Update" at bounding box center [833, 32] width 26 height 13
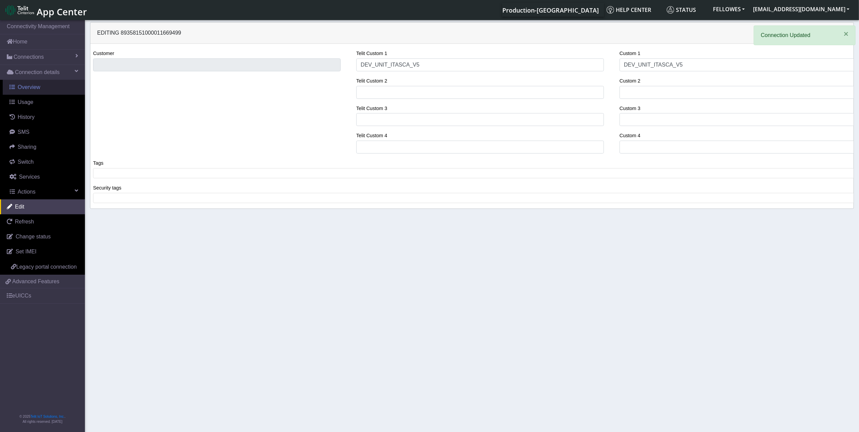
click at [37, 86] on span "Overview" at bounding box center [29, 87] width 23 height 6
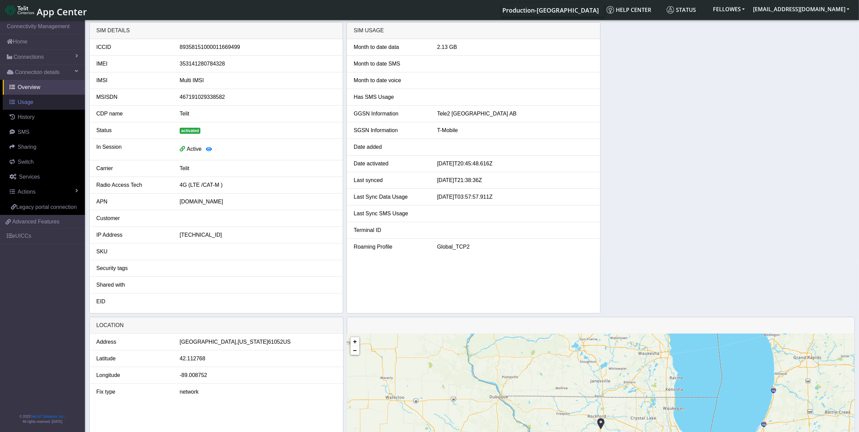
click at [16, 104] on link "Usage" at bounding box center [44, 102] width 82 height 15
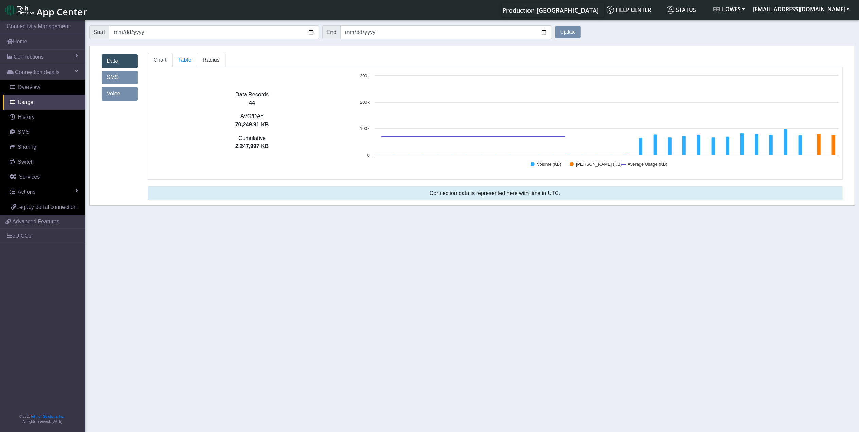
click at [204, 63] on span "Radius" at bounding box center [211, 60] width 17 height 6
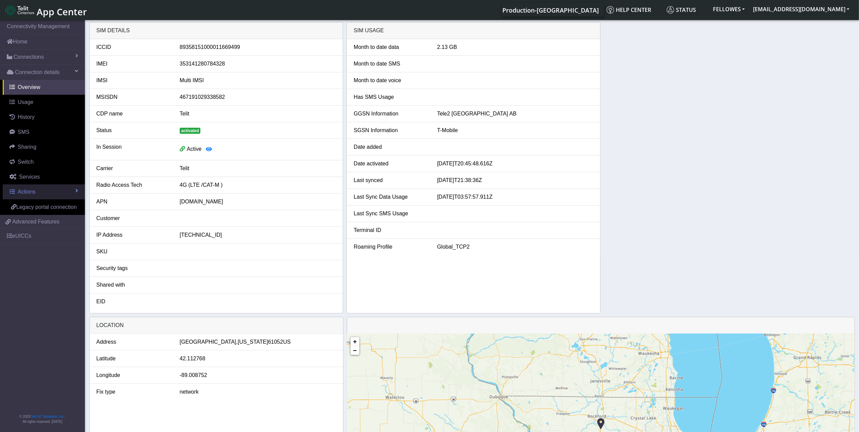
click at [63, 192] on link "Actions" at bounding box center [44, 191] width 82 height 15
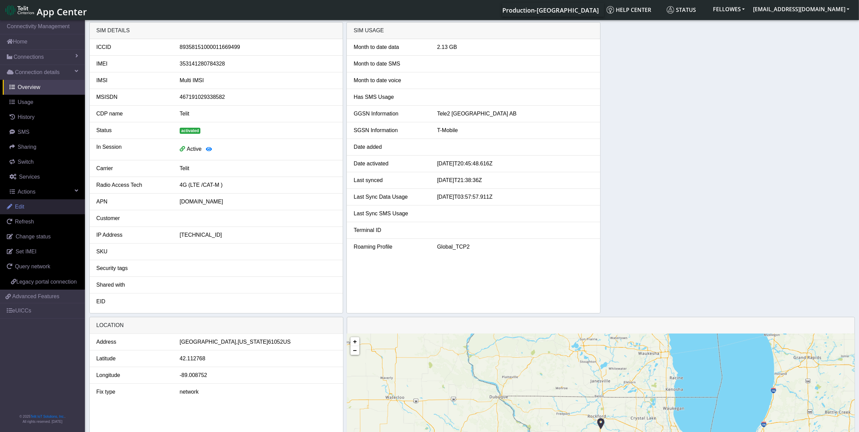
click at [43, 207] on link "Edit" at bounding box center [42, 206] width 85 height 15
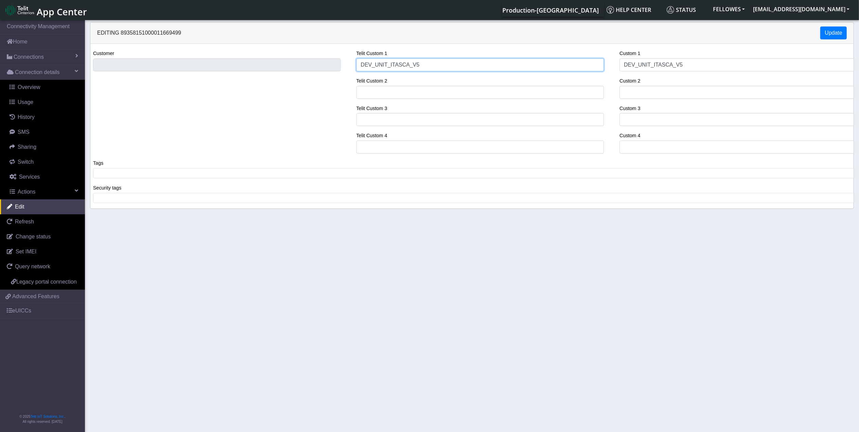
drag, startPoint x: 404, startPoint y: 68, endPoint x: 358, endPoint y: 66, distance: 46.3
click at [358, 66] on input "DEV_UNIT_ITASCA_V5" at bounding box center [480, 64] width 248 height 13
click at [168, 174] on span at bounding box center [474, 173] width 759 height 6
click at [828, 33] on button "Update" at bounding box center [833, 32] width 26 height 13
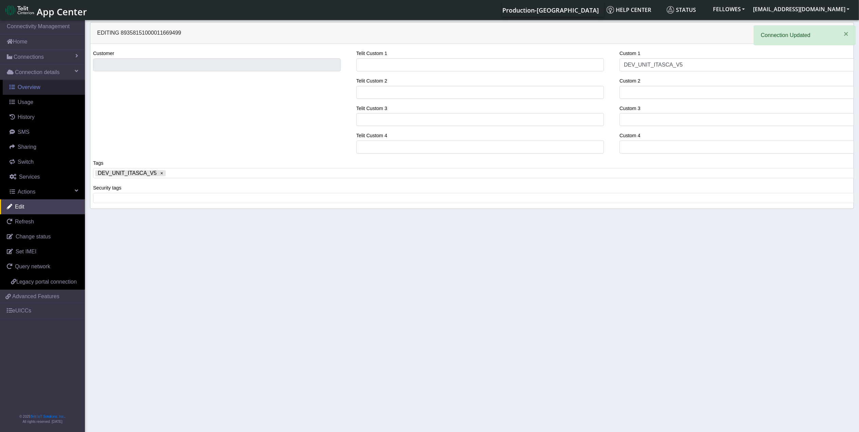
click at [33, 83] on link "Overview" at bounding box center [44, 87] width 82 height 15
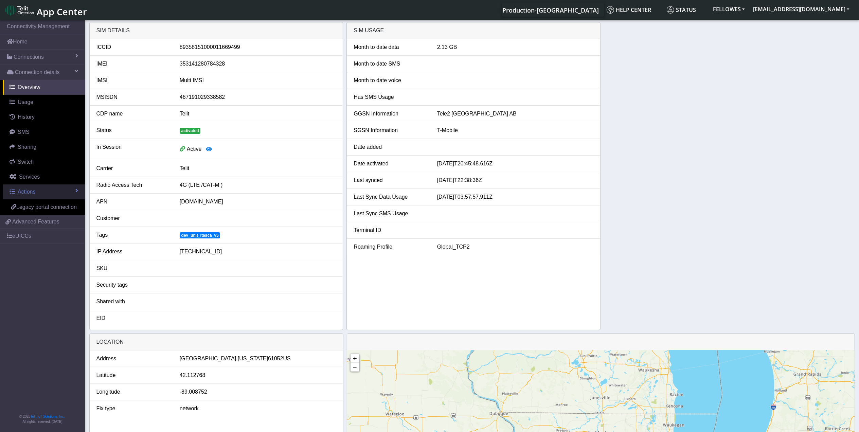
click at [43, 192] on link "Actions" at bounding box center [44, 191] width 82 height 15
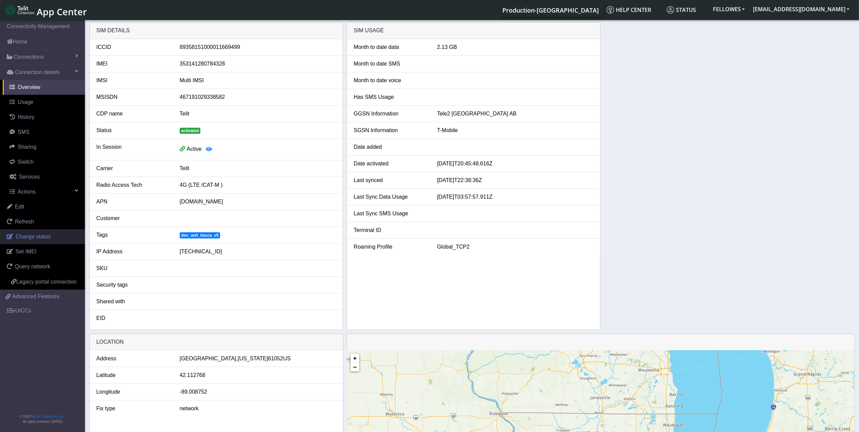
click at [45, 238] on span "Change status" at bounding box center [33, 237] width 35 height 6
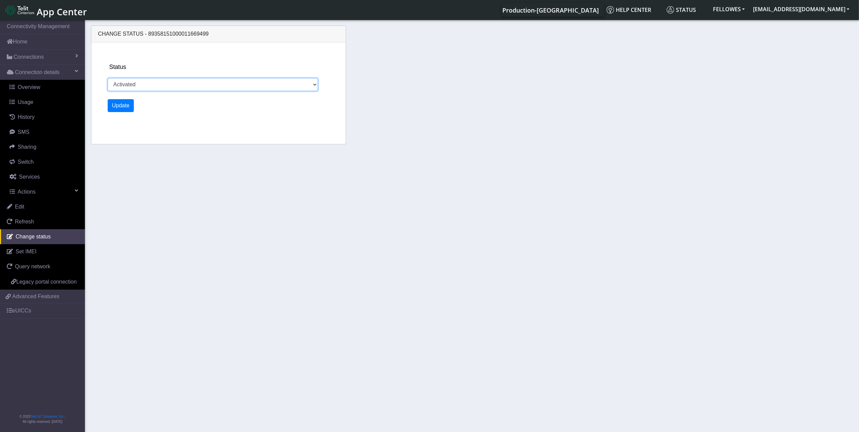
drag, startPoint x: 180, startPoint y: 83, endPoint x: 177, endPoint y: 87, distance: 5.2
click at [180, 83] on select "Activated Deactivated" at bounding box center [213, 84] width 211 height 13
select select "deactivated"
click at [108, 78] on select "Activated Deactivated" at bounding box center [213, 84] width 211 height 13
click at [126, 104] on button "Update" at bounding box center [121, 105] width 26 height 13
